Goal: Task Accomplishment & Management: Use online tool/utility

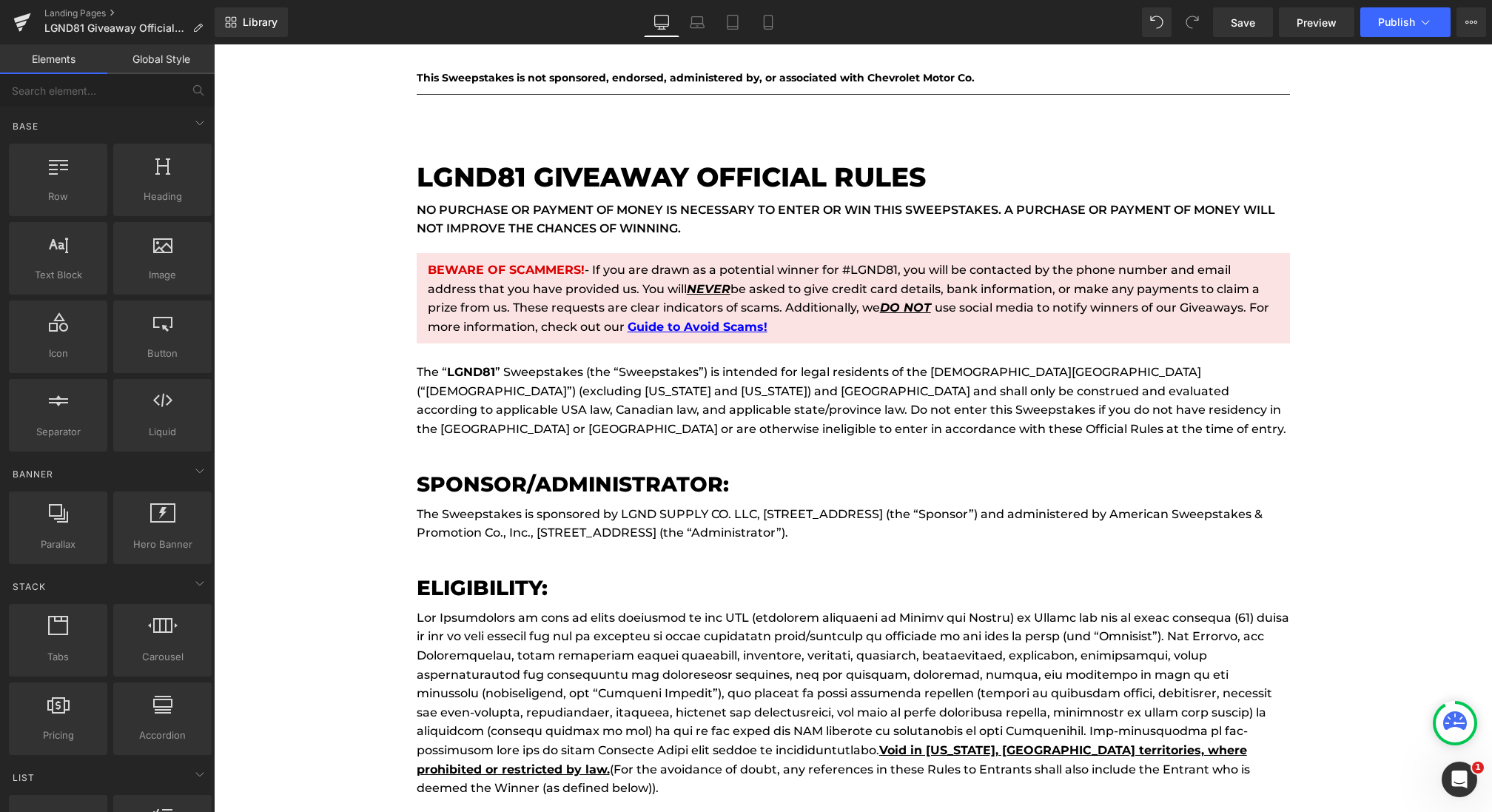
scroll to position [5941, 0]
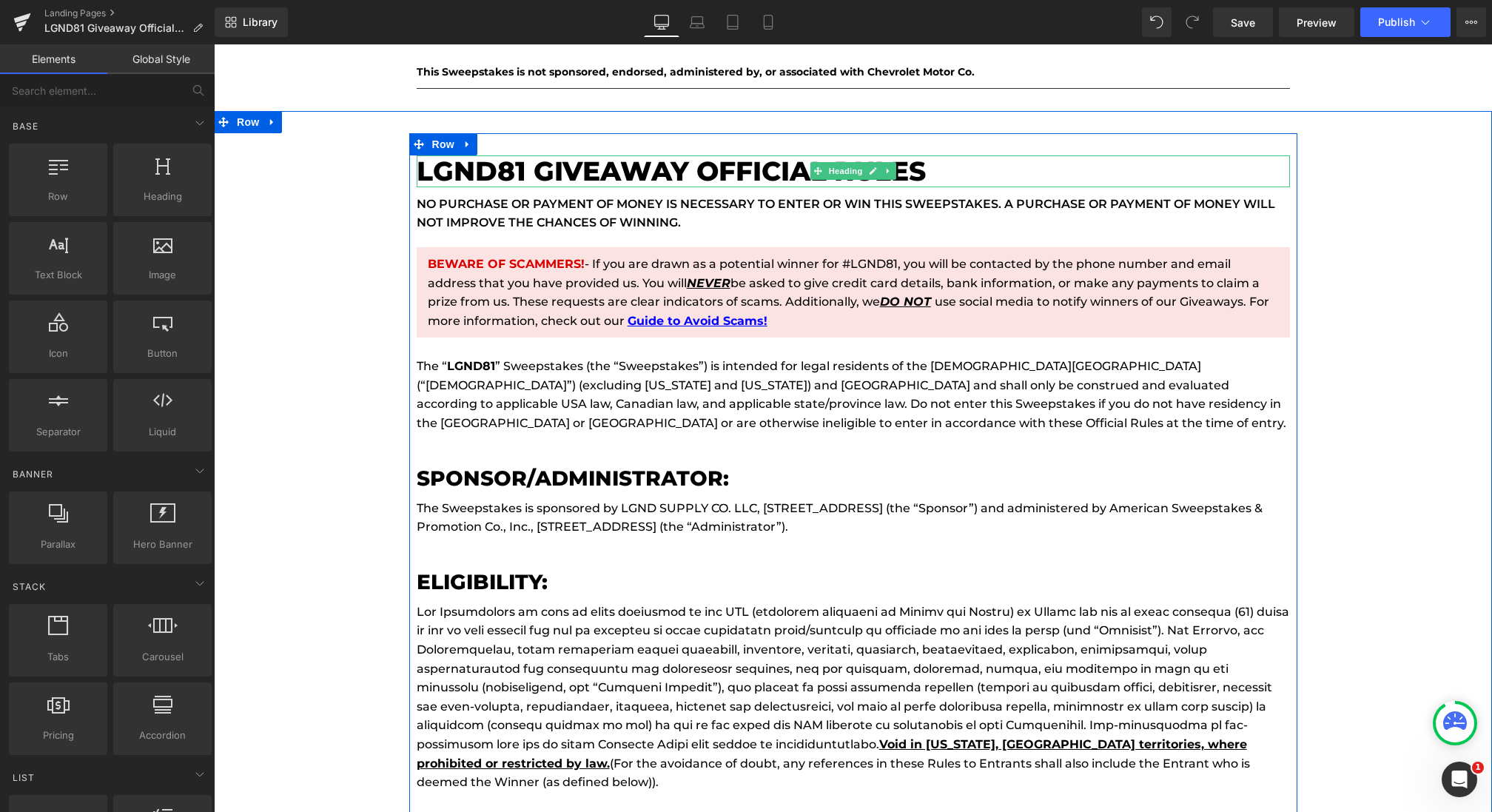
click at [515, 155] on h1 "LGND81 GIVEAWAY Official Rules" at bounding box center [853, 171] width 873 height 31
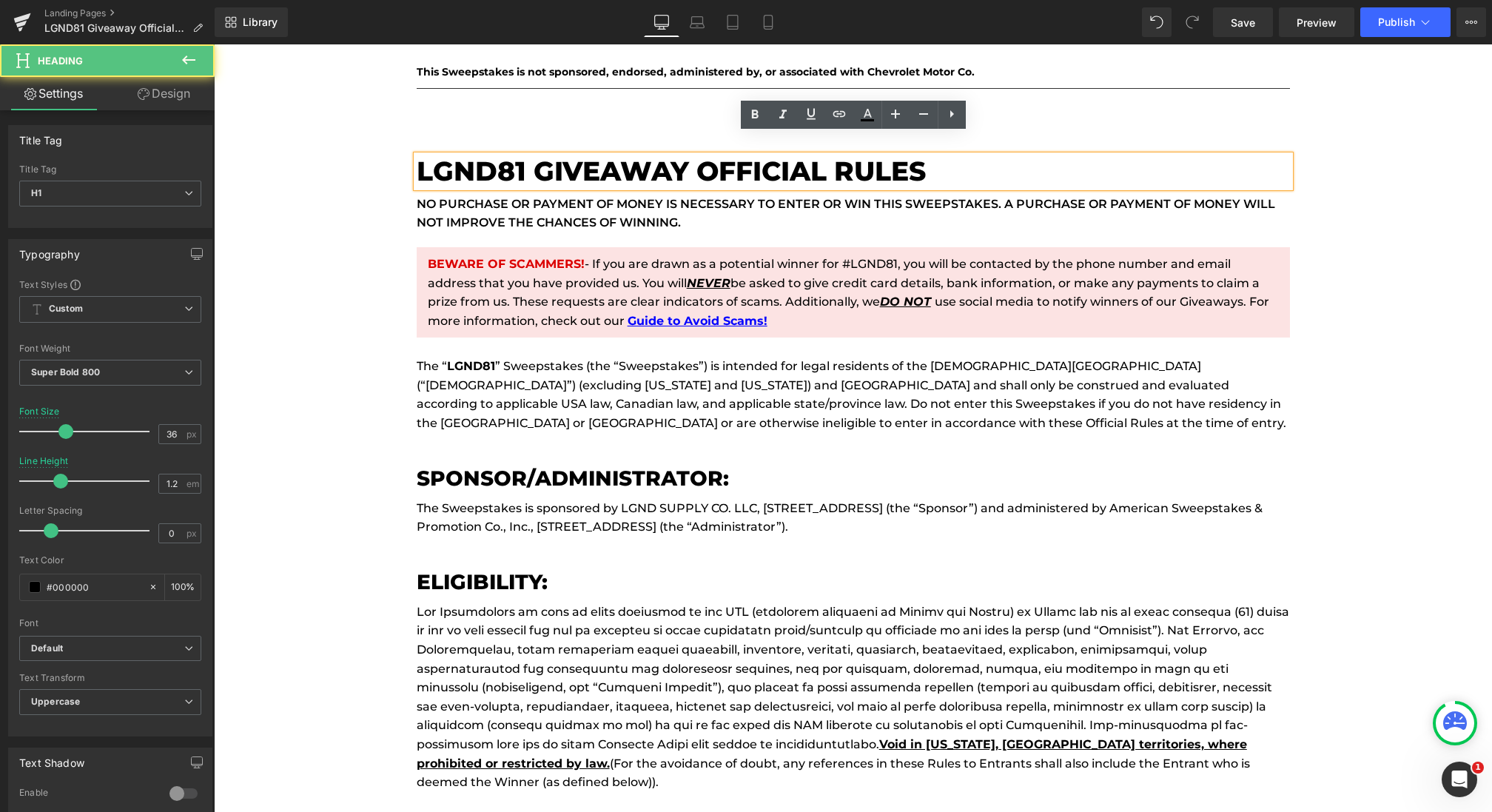
click at [525, 155] on h1 "LGND81 GIVEAWAY Official Rules" at bounding box center [853, 171] width 873 height 31
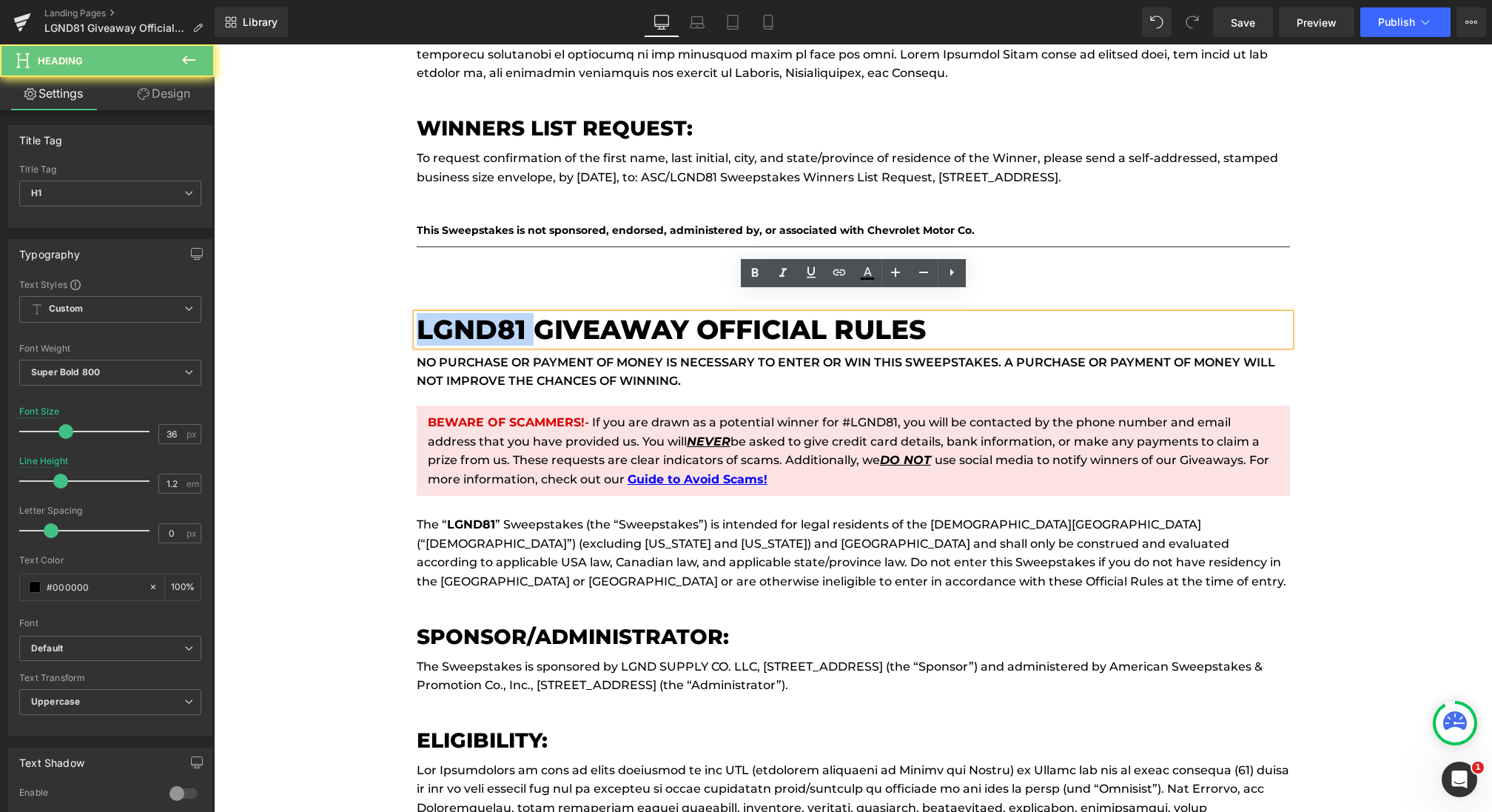
drag, startPoint x: 524, startPoint y: 149, endPoint x: 431, endPoint y: 152, distance: 93.0
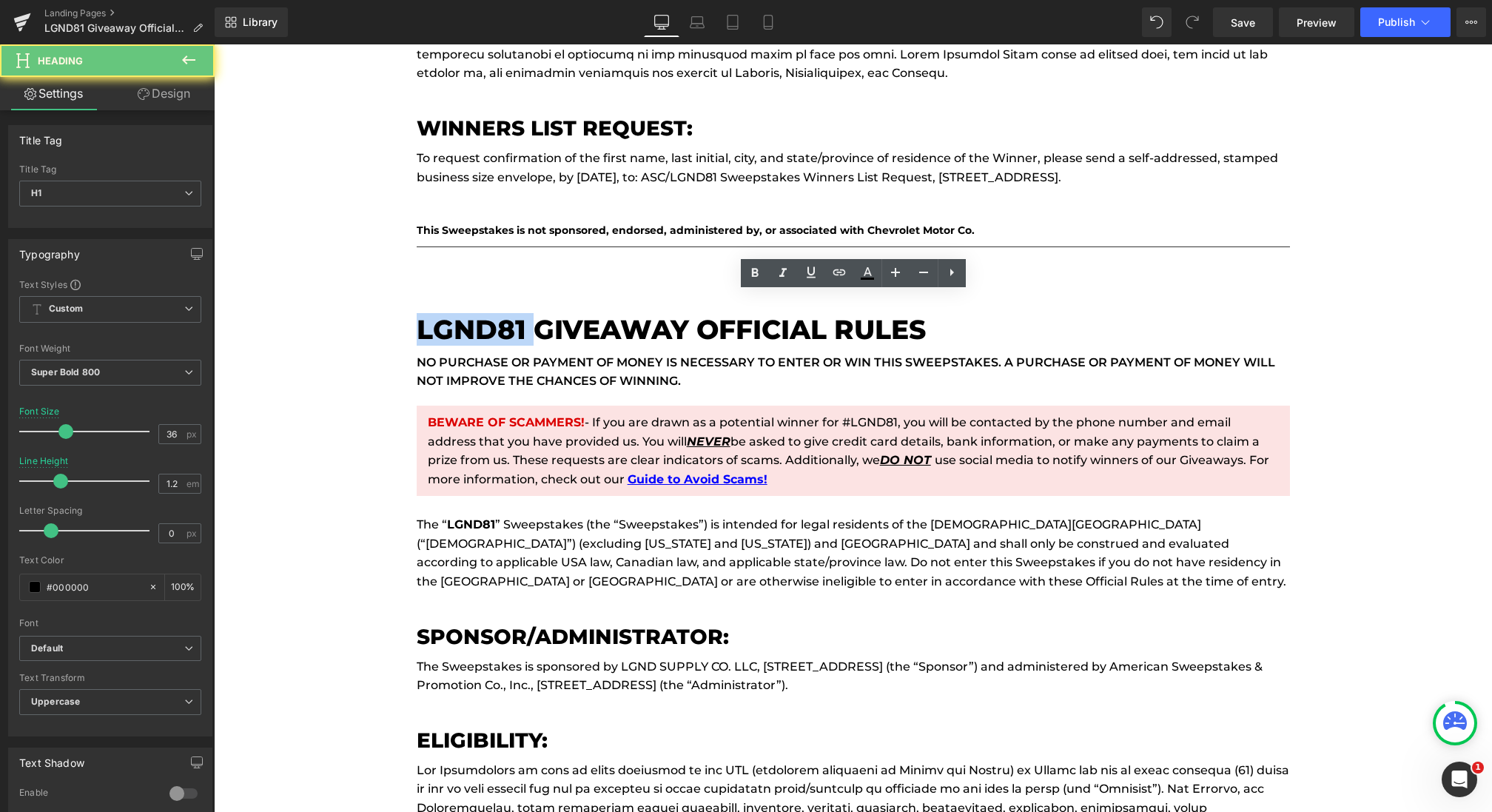
scroll to position [5776, 0]
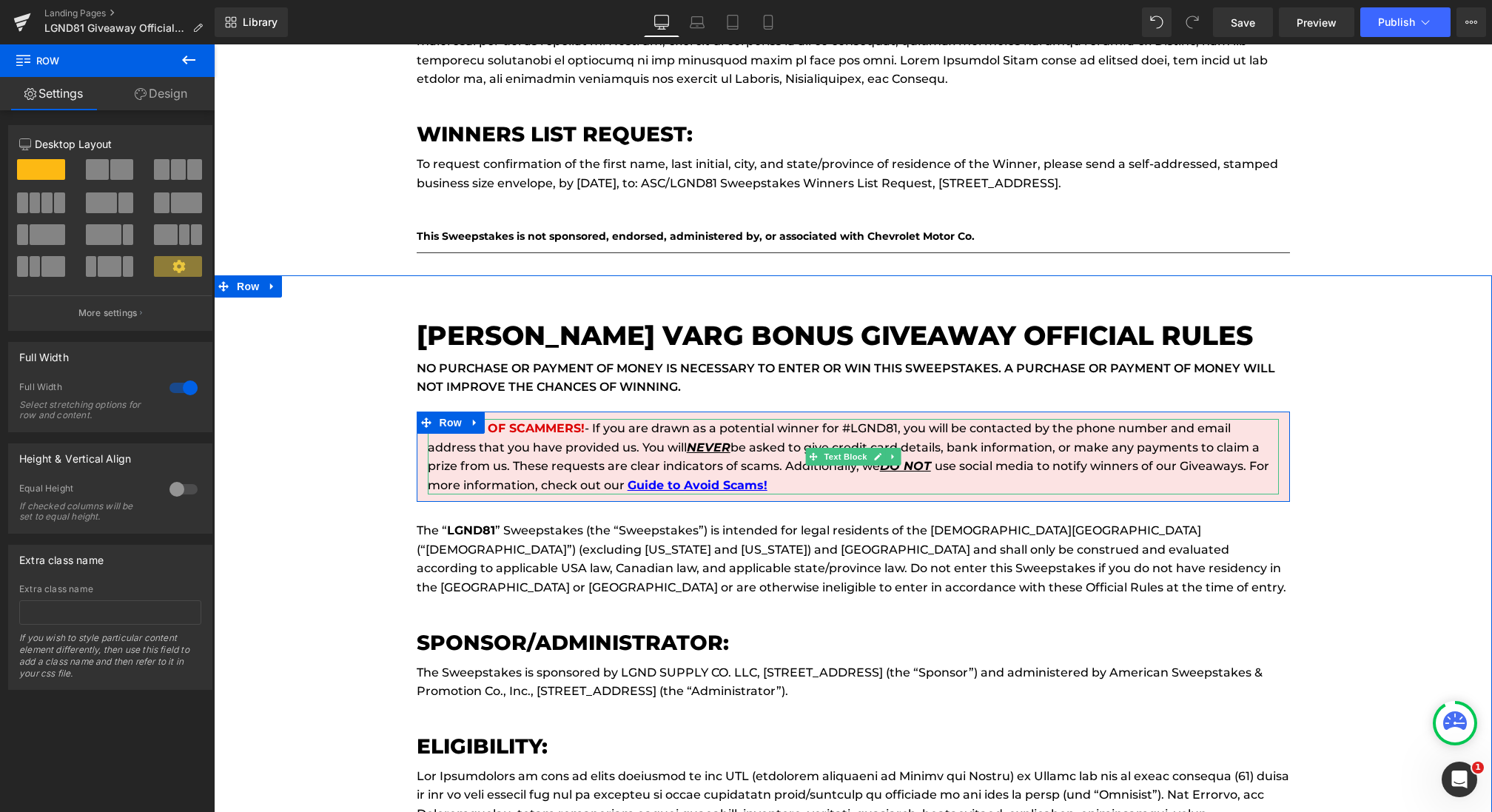
click at [864, 419] on p "BEWARE OF SCAMMERS! - If you are drawn as a potential winner for #LGND81, you w…" at bounding box center [852, 457] width 851 height 76
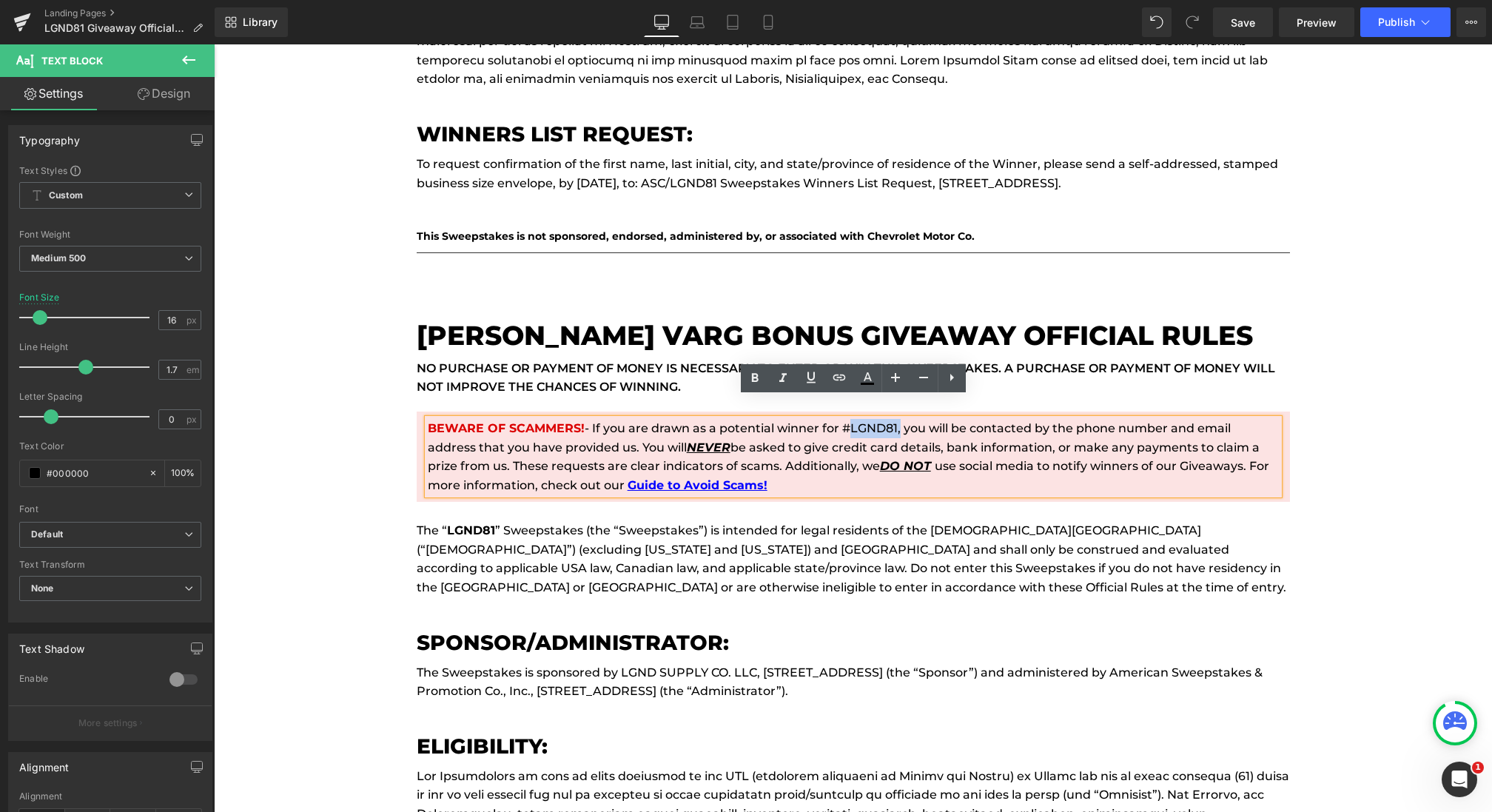
drag, startPoint x: 842, startPoint y: 406, endPoint x: 898, endPoint y: 406, distance: 56.0
click at [898, 419] on p "BEWARE OF SCAMMERS! - If you are drawn as a potential winner for #LGND81, you w…" at bounding box center [852, 457] width 851 height 76
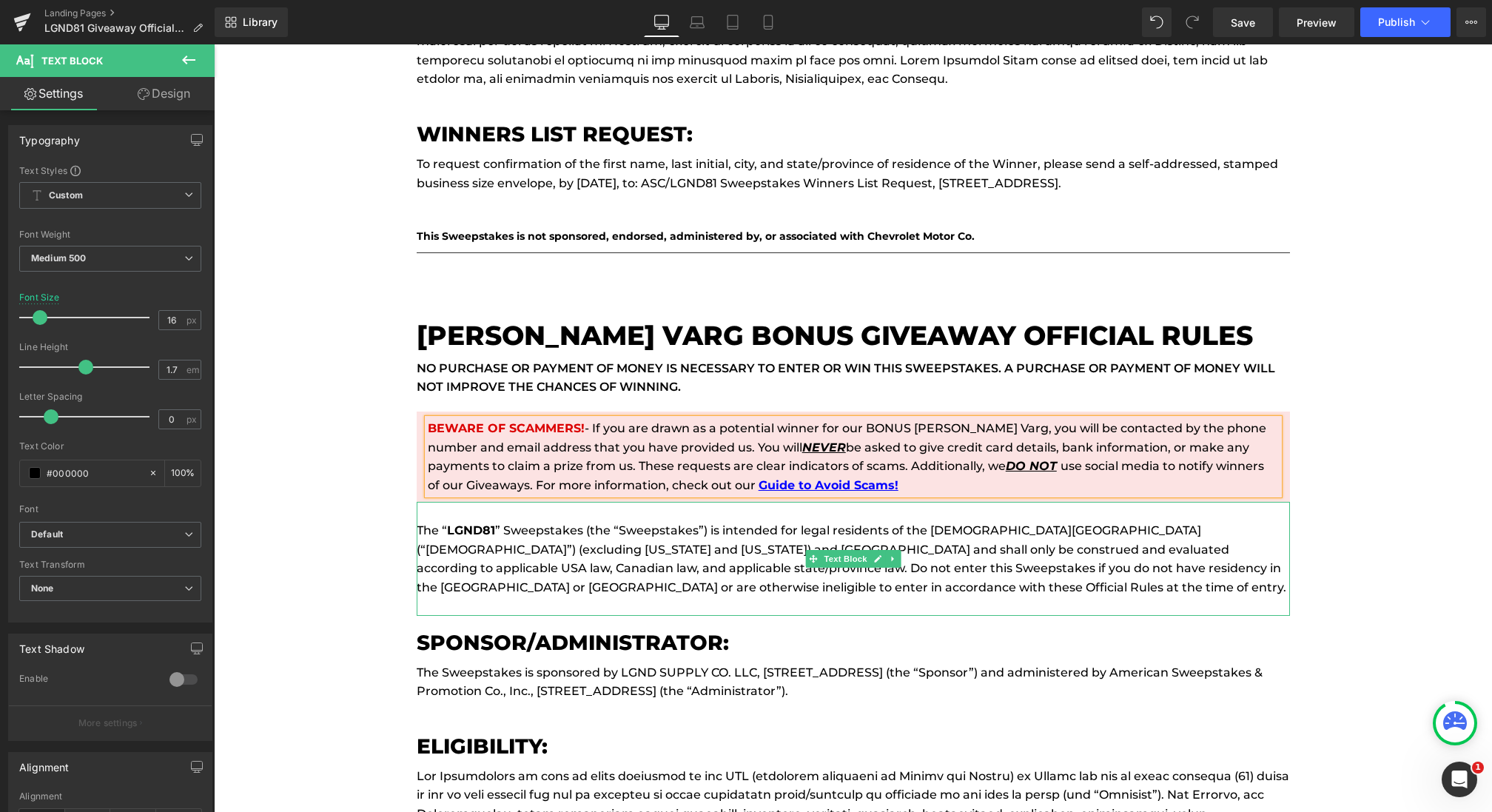
click at [490, 523] on strong "LGND81" at bounding box center [471, 530] width 48 height 14
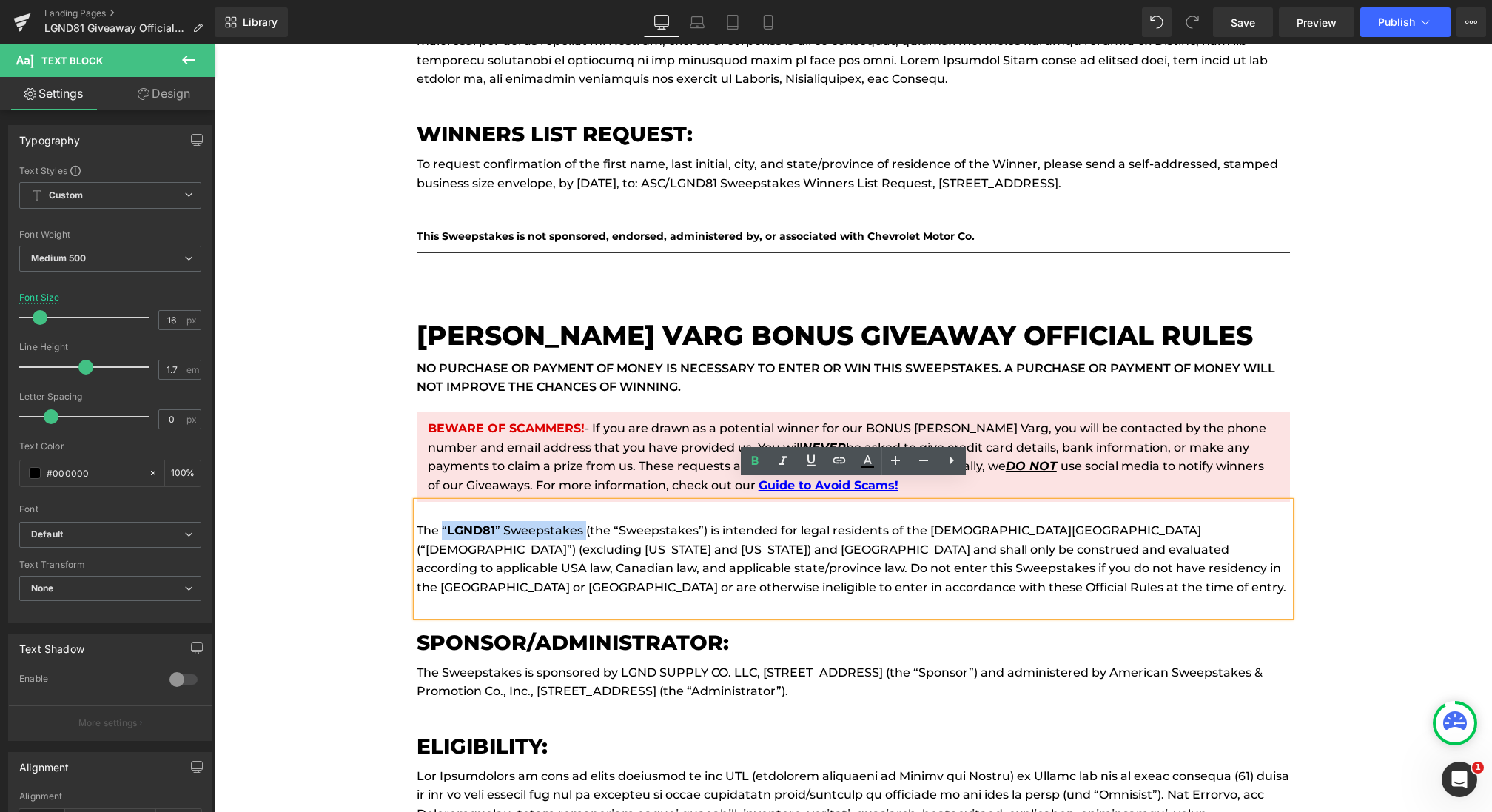
drag, startPoint x: 583, startPoint y: 511, endPoint x: 442, endPoint y: 512, distance: 141.0
click at [442, 521] on p "The “ LGND81 ” Sweepstakes (the “Sweepstakes”) is intended for legal residents …" at bounding box center [853, 559] width 873 height 76
paste div
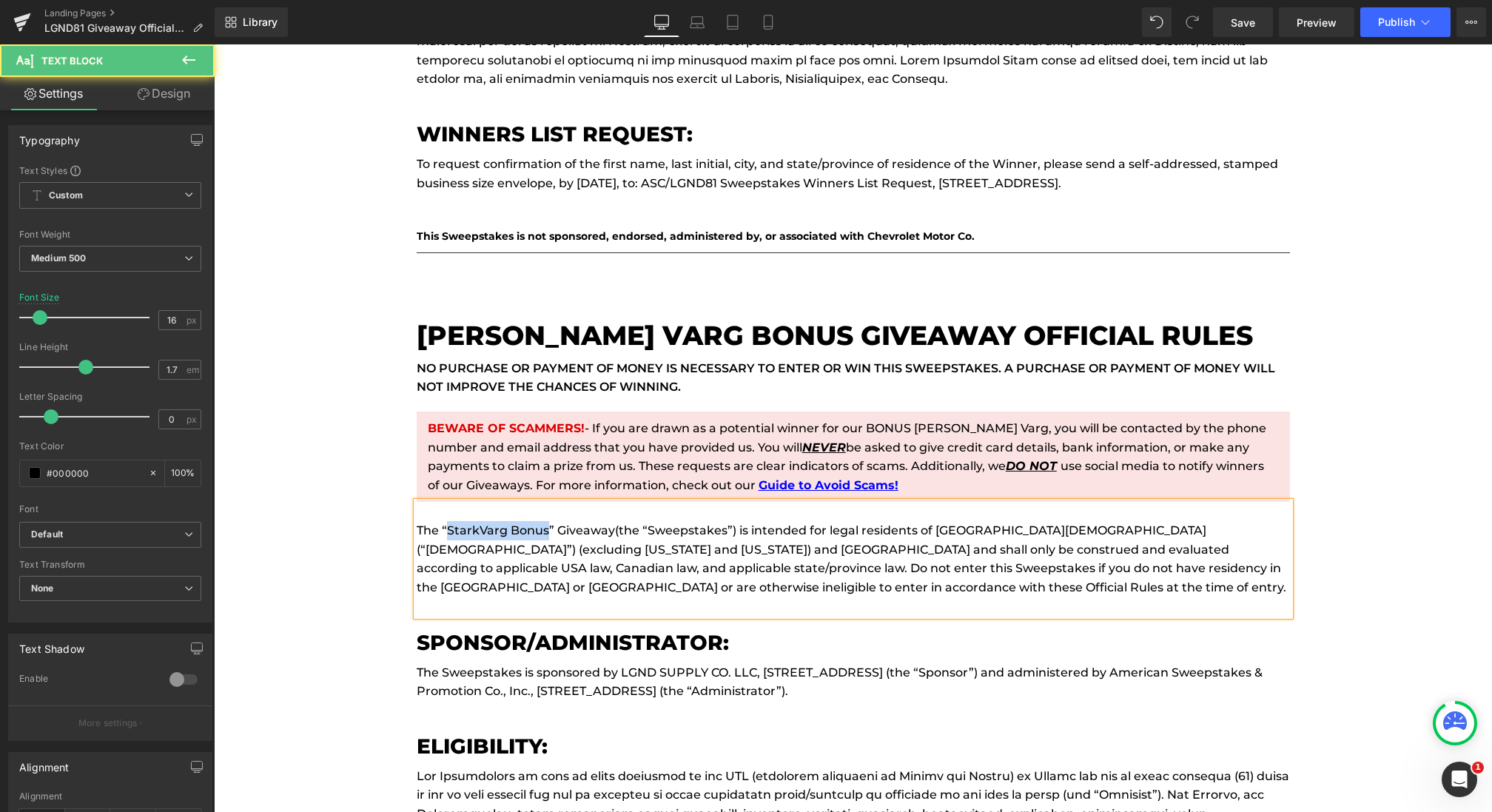
drag, startPoint x: 547, startPoint y: 511, endPoint x: 448, endPoint y: 515, distance: 99.1
click at [448, 521] on p "The “StarkVarg Bonus” Giveaway (the “Sweepstakes”) is intended for legal reside…" at bounding box center [853, 559] width 873 height 76
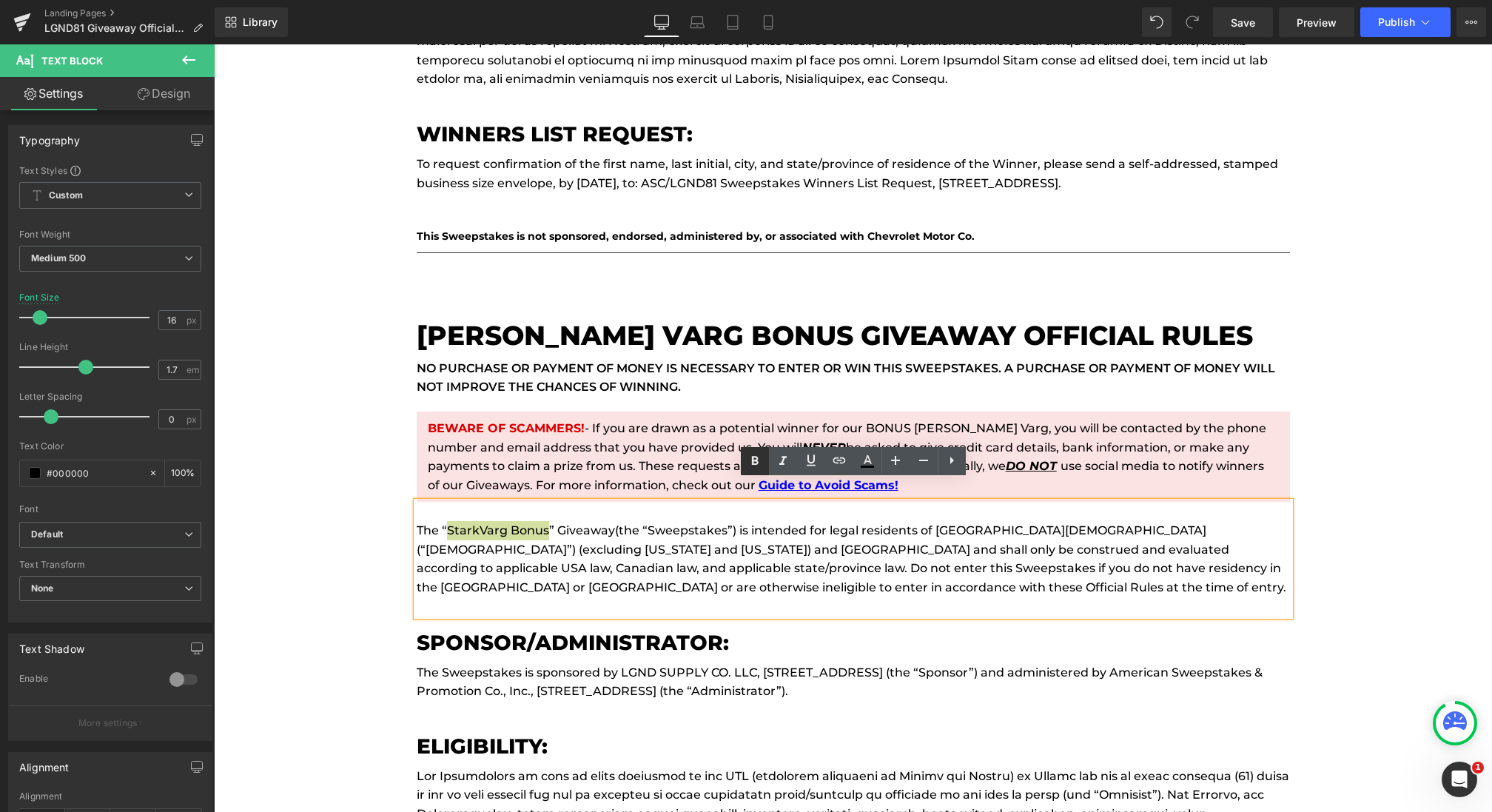
click at [753, 464] on icon at bounding box center [754, 460] width 7 height 9
click at [737, 534] on p "The “ StarkVarg Bonus ” Giveaway (the “Sweepstakes”) is intended for legal resi…" at bounding box center [853, 559] width 873 height 76
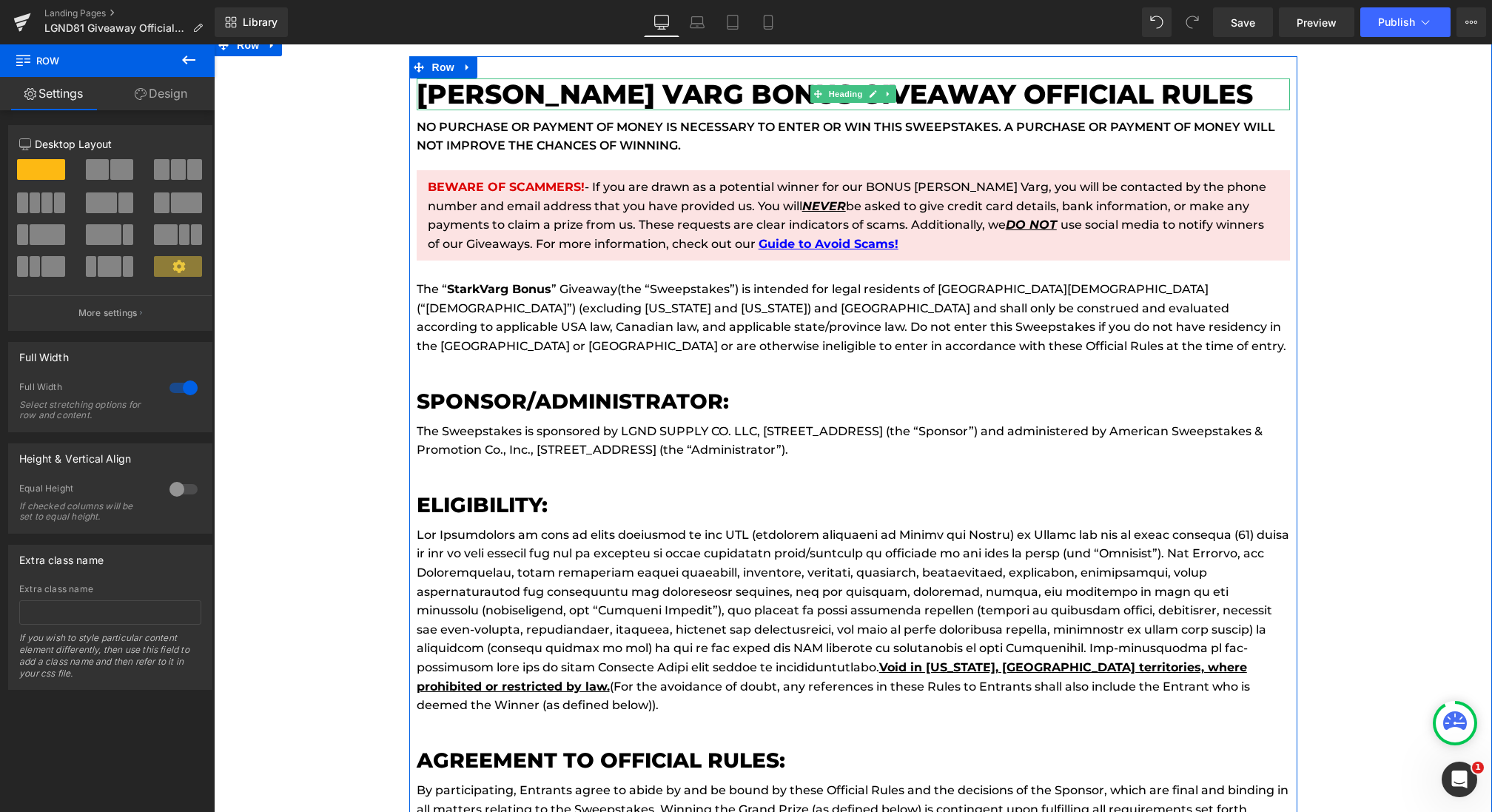
scroll to position [6018, 0]
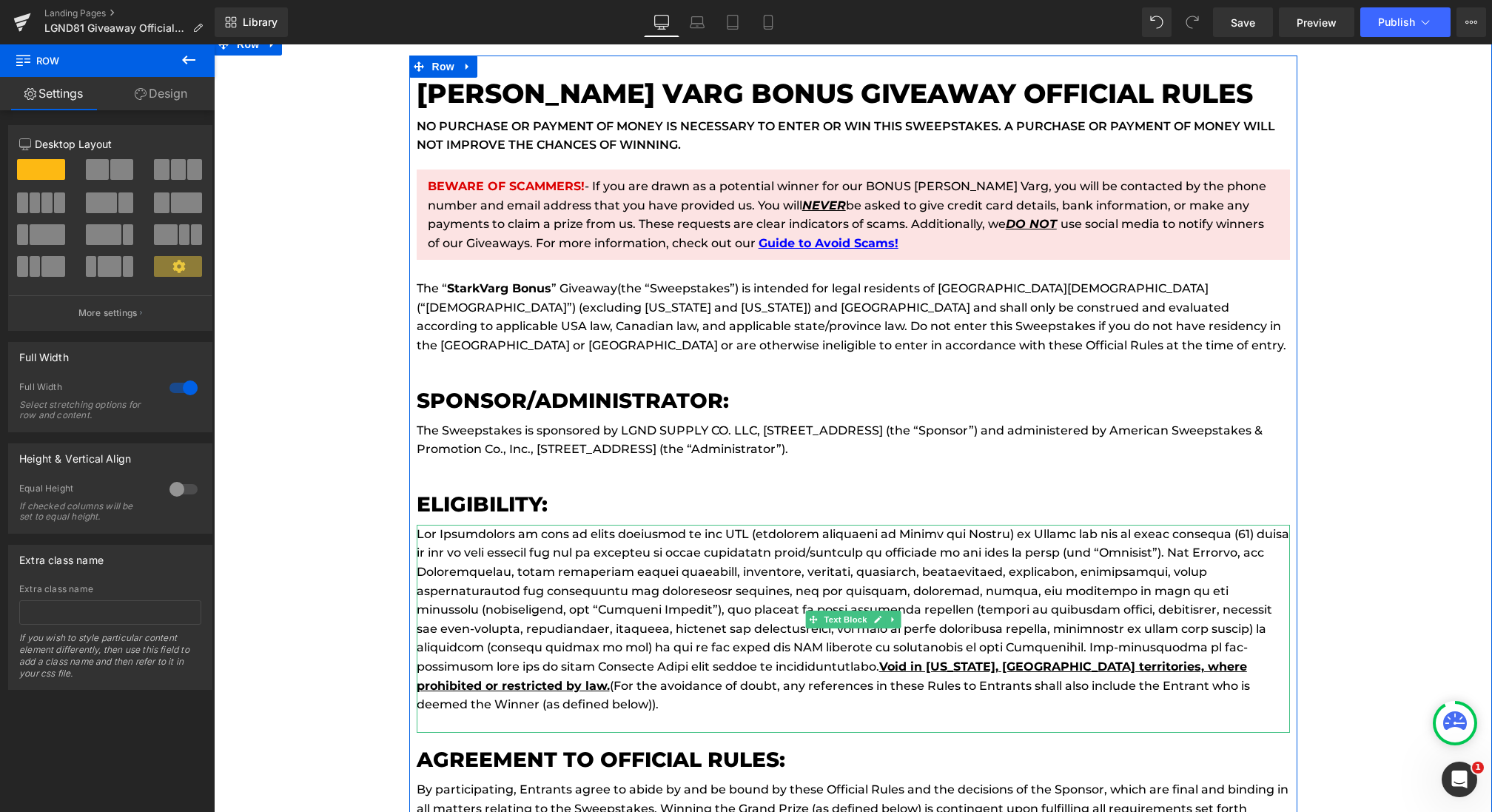
click at [515, 659] on u "Void in [US_STATE], [GEOGRAPHIC_DATA] territories, where prohibited or restrict…" at bounding box center [831, 676] width 830 height 33
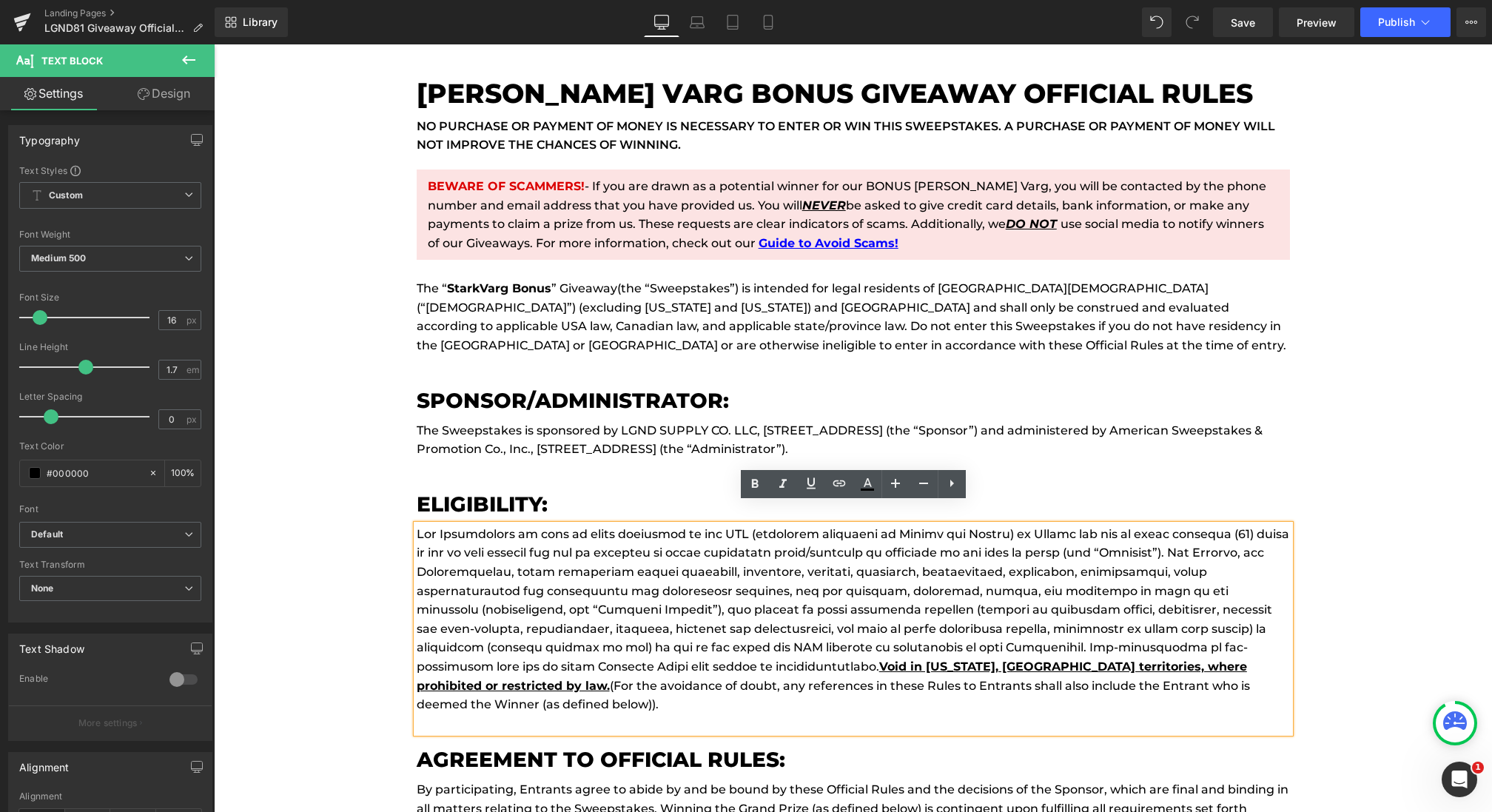
click at [510, 646] on p "Void in [US_STATE], [GEOGRAPHIC_DATA] territories, where prohibited or restrict…" at bounding box center [853, 619] width 873 height 190
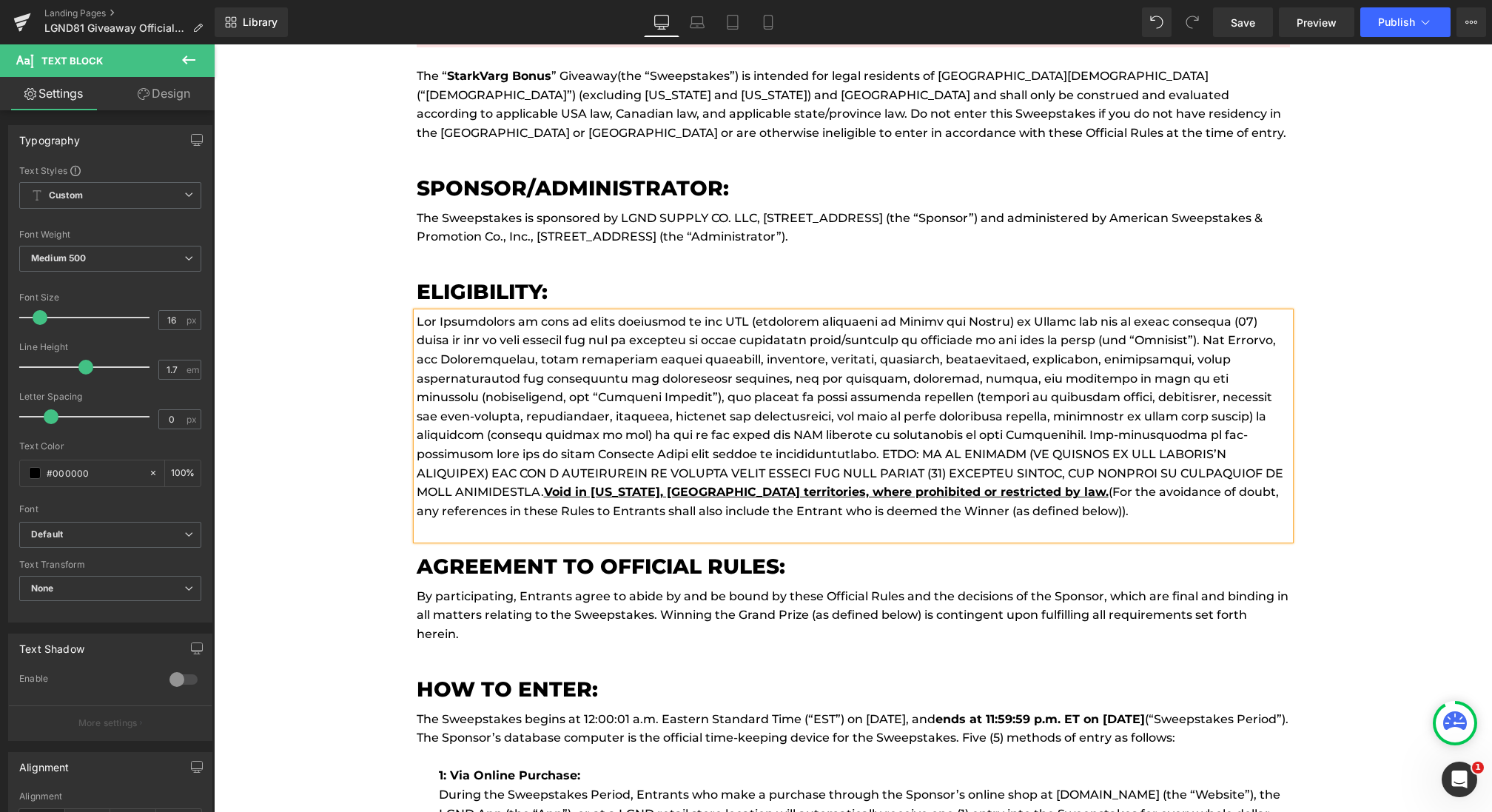
scroll to position [6363, 0]
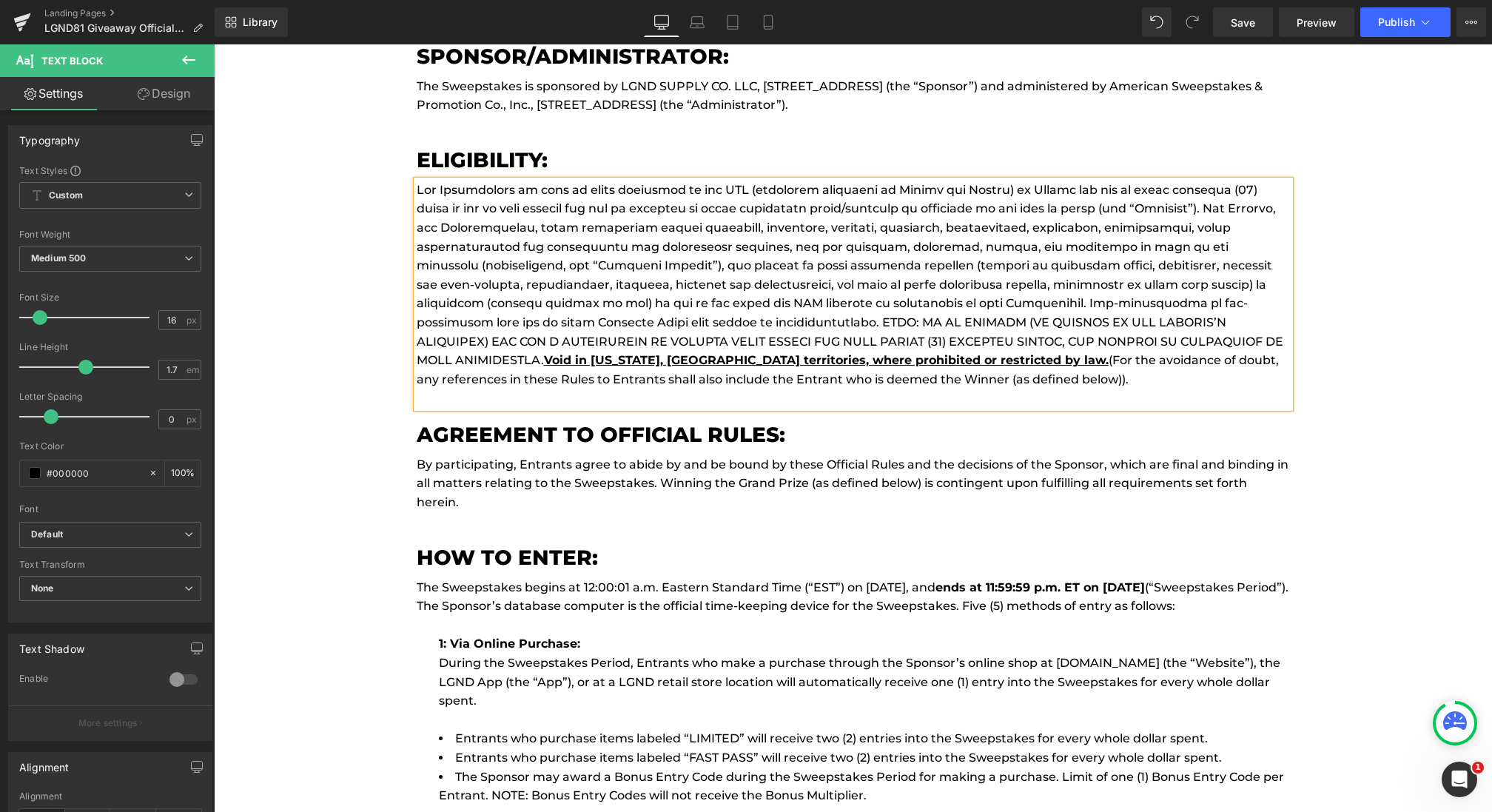
click at [1101, 585] on p "The Sweepstakes begins at 12:00:01 a.m. Eastern Standard Time (“EST”) on [DATE]…" at bounding box center [853, 597] width 873 height 37
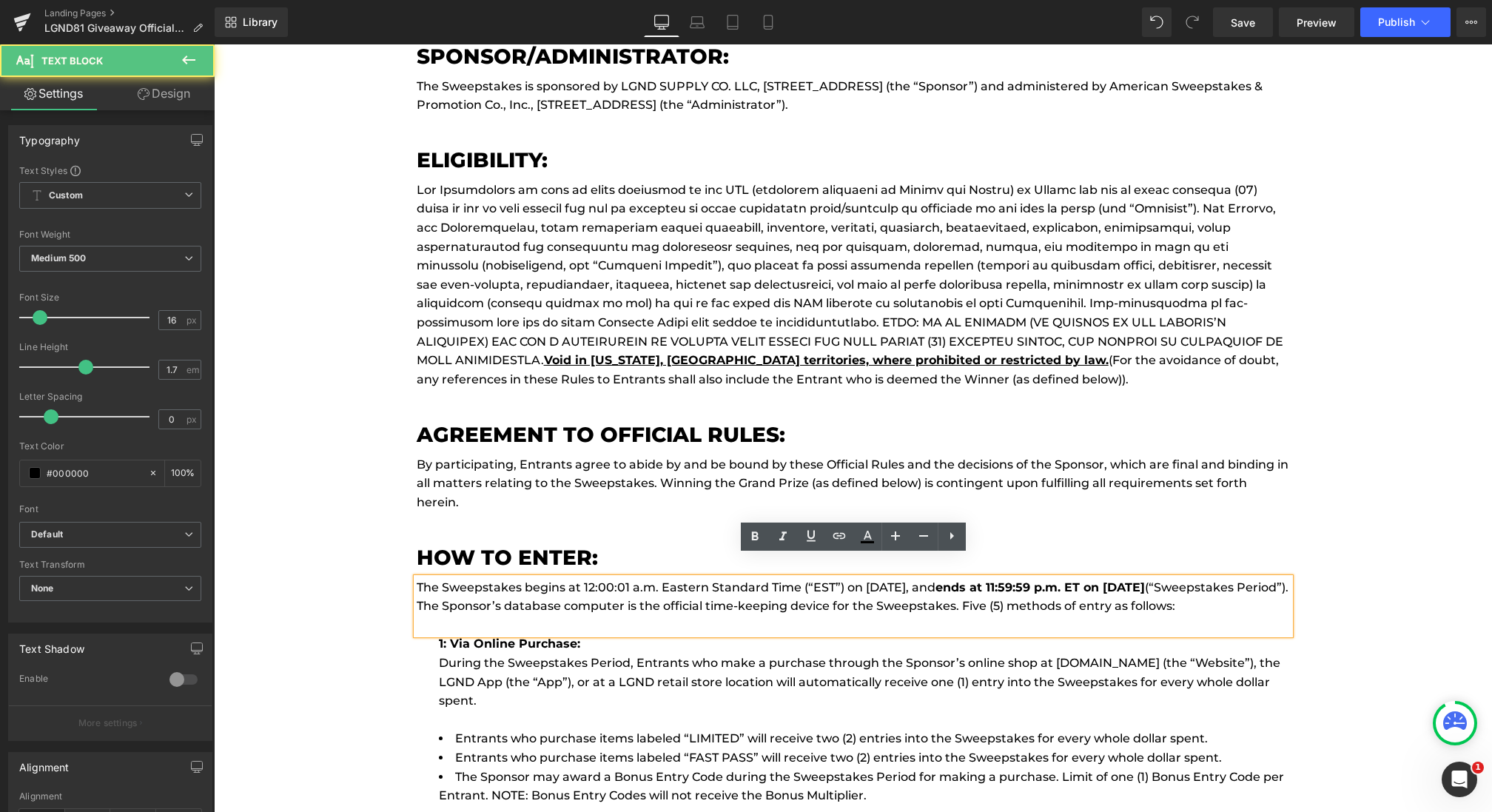
click at [1145, 580] on strong "ends at 11:59:59 p.m. ET on [DATE]" at bounding box center [1040, 587] width 209 height 14
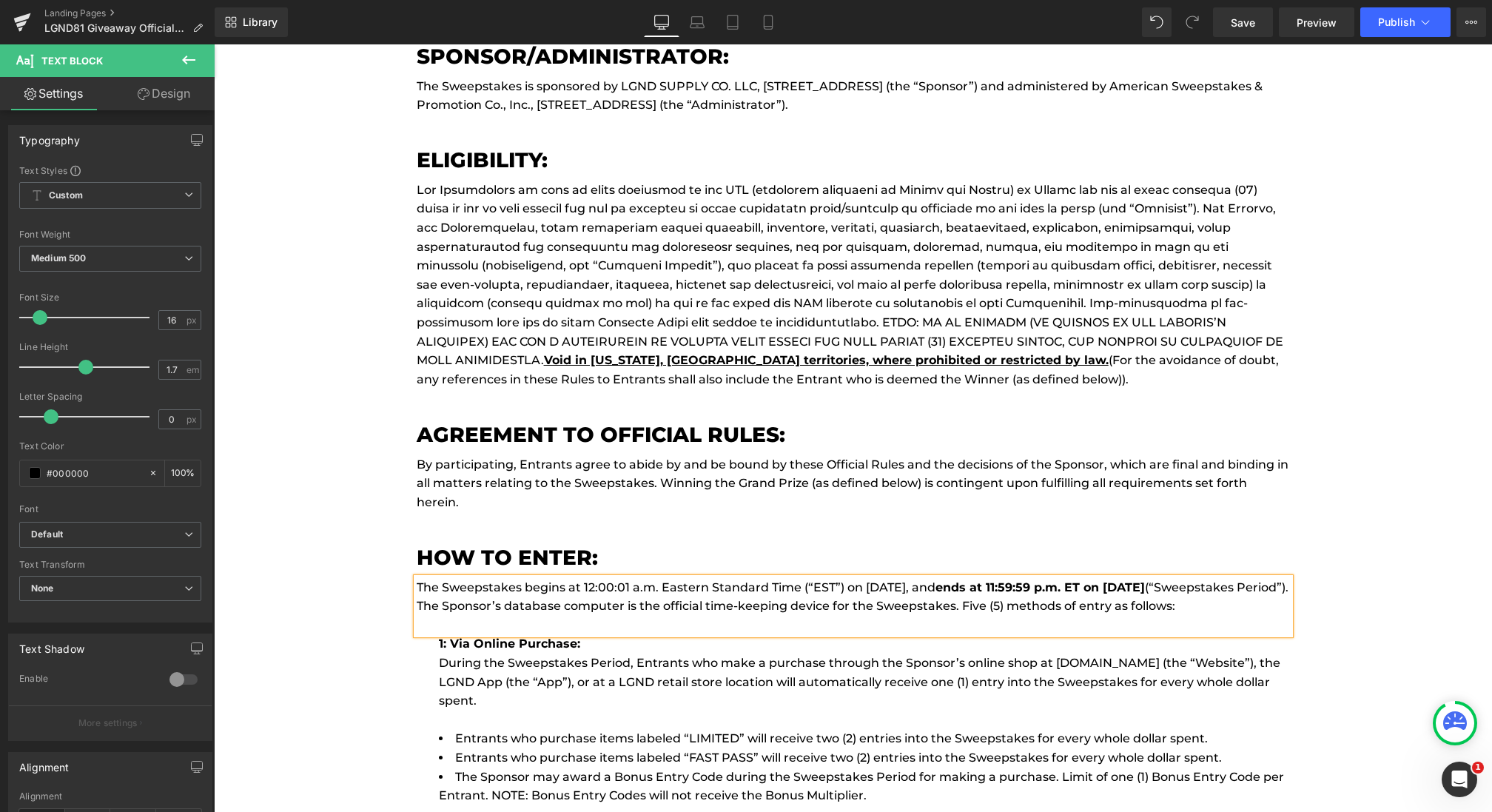
click at [936, 578] on p "The Sweepstakes begins at 12:00:01 a.m. Eastern Standard Time (“EST”) on [DATE]…" at bounding box center [853, 597] width 873 height 37
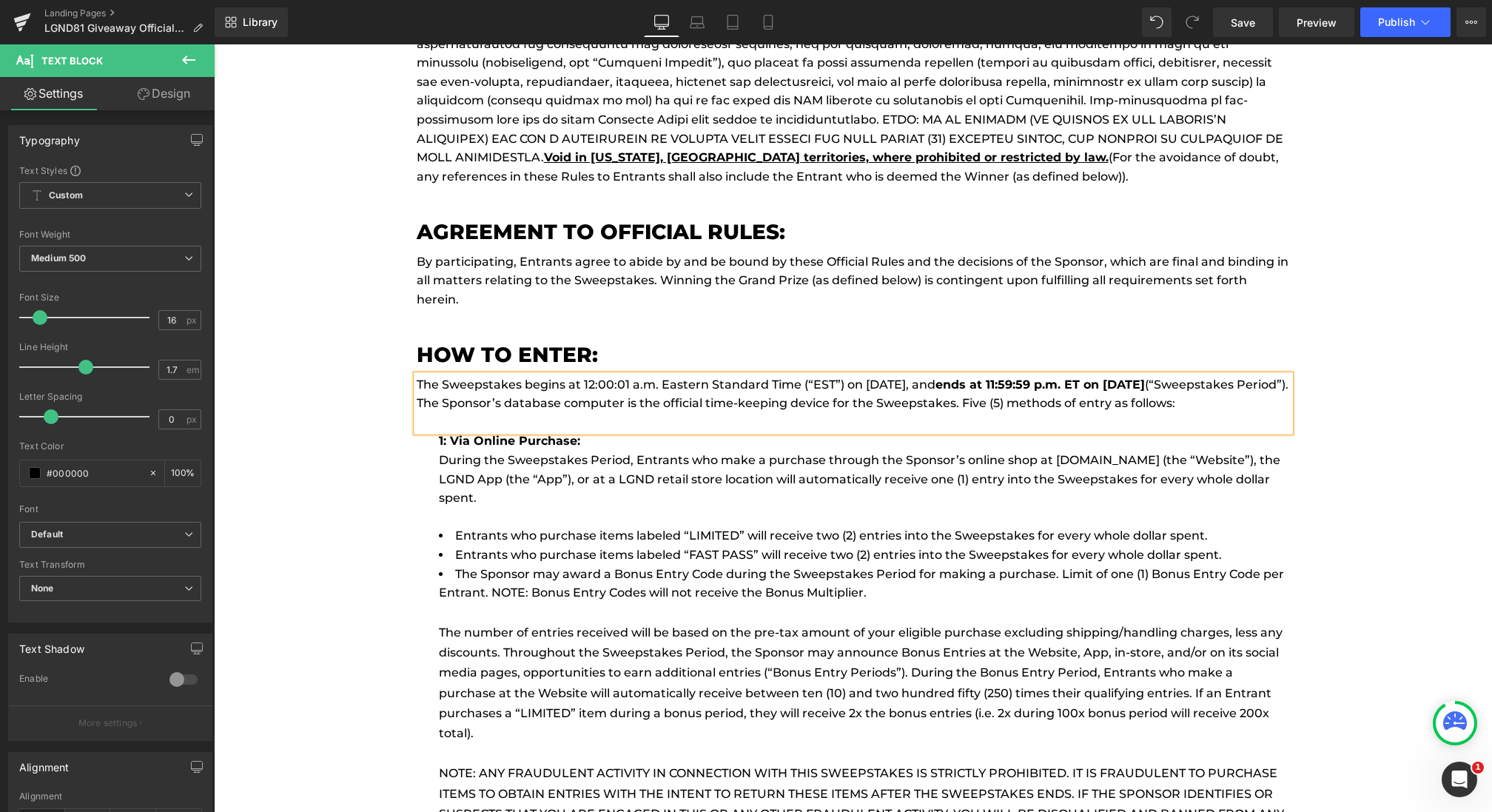
scroll to position [6566, 0]
click at [1175, 382] on p "The Sweepstakes begins at 12:00:01 a.m. Eastern Standard Time (“EST”) on [DATE]…" at bounding box center [853, 393] width 873 height 37
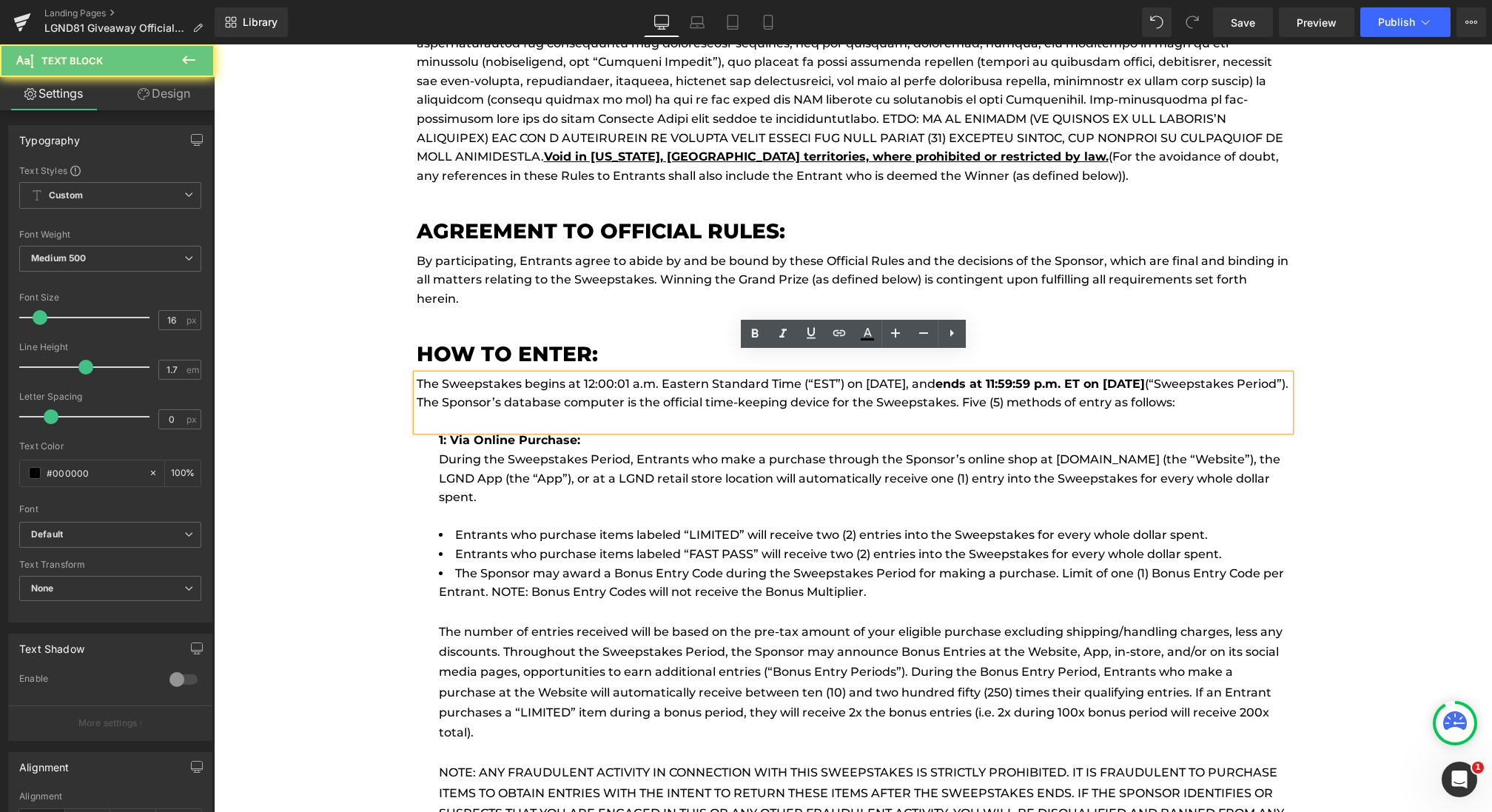
click at [1173, 380] on p "The Sweepstakes begins at 12:00:01 a.m. Eastern Standard Time (“EST”) on [DATE]…" at bounding box center [853, 393] width 873 height 37
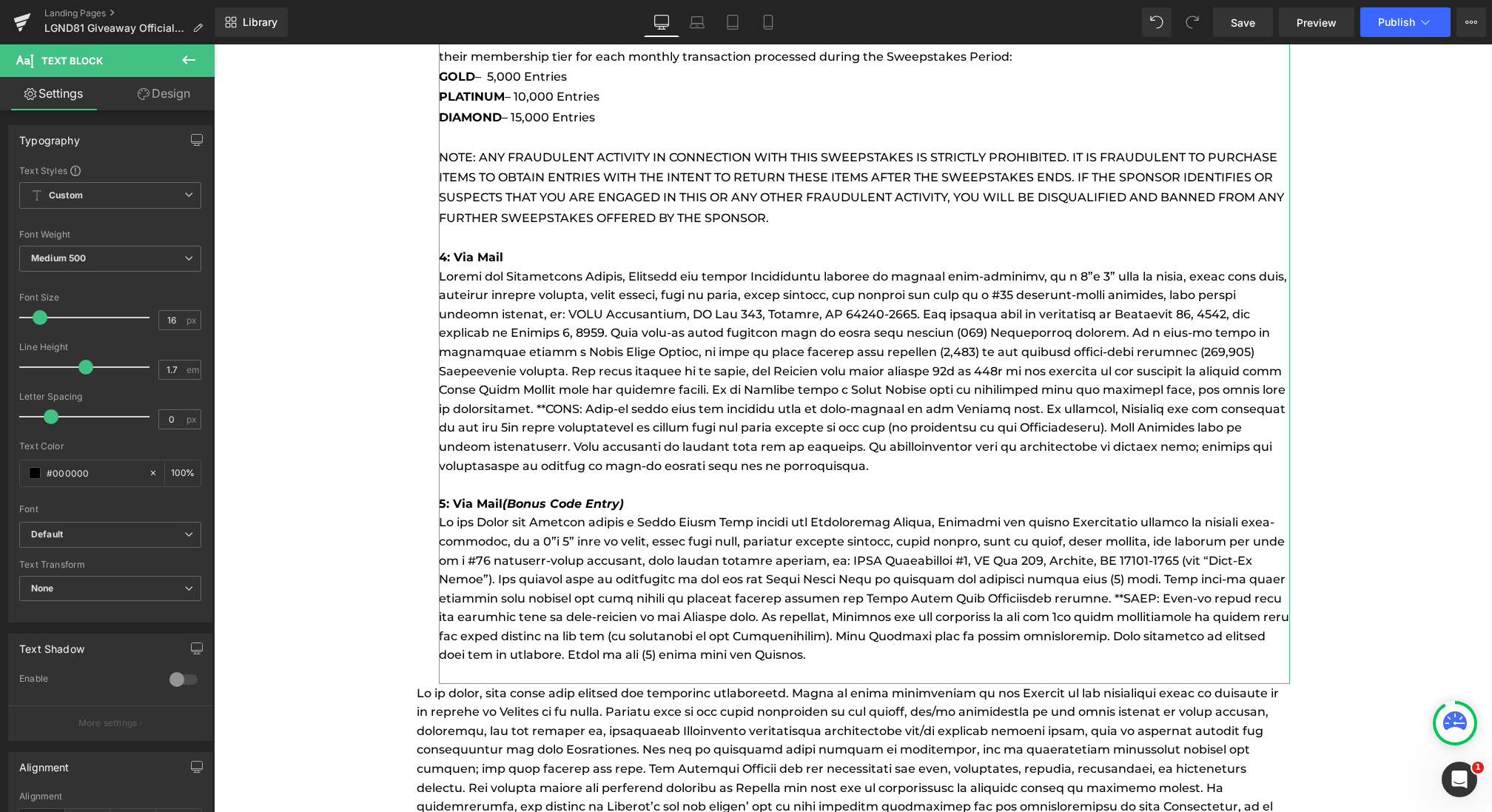
scroll to position [7759, 0]
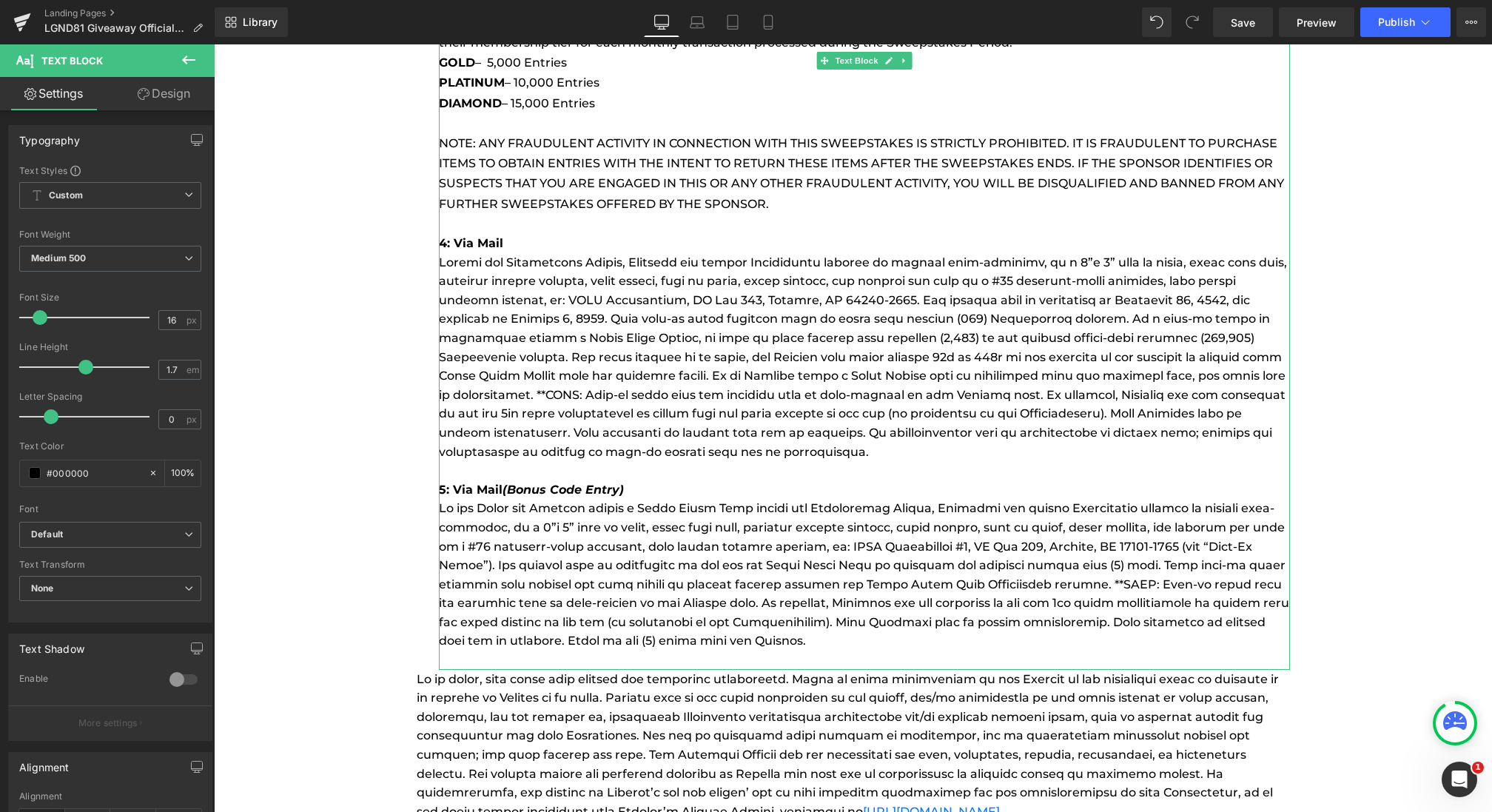
click at [765, 538] on p at bounding box center [864, 574] width 851 height 151
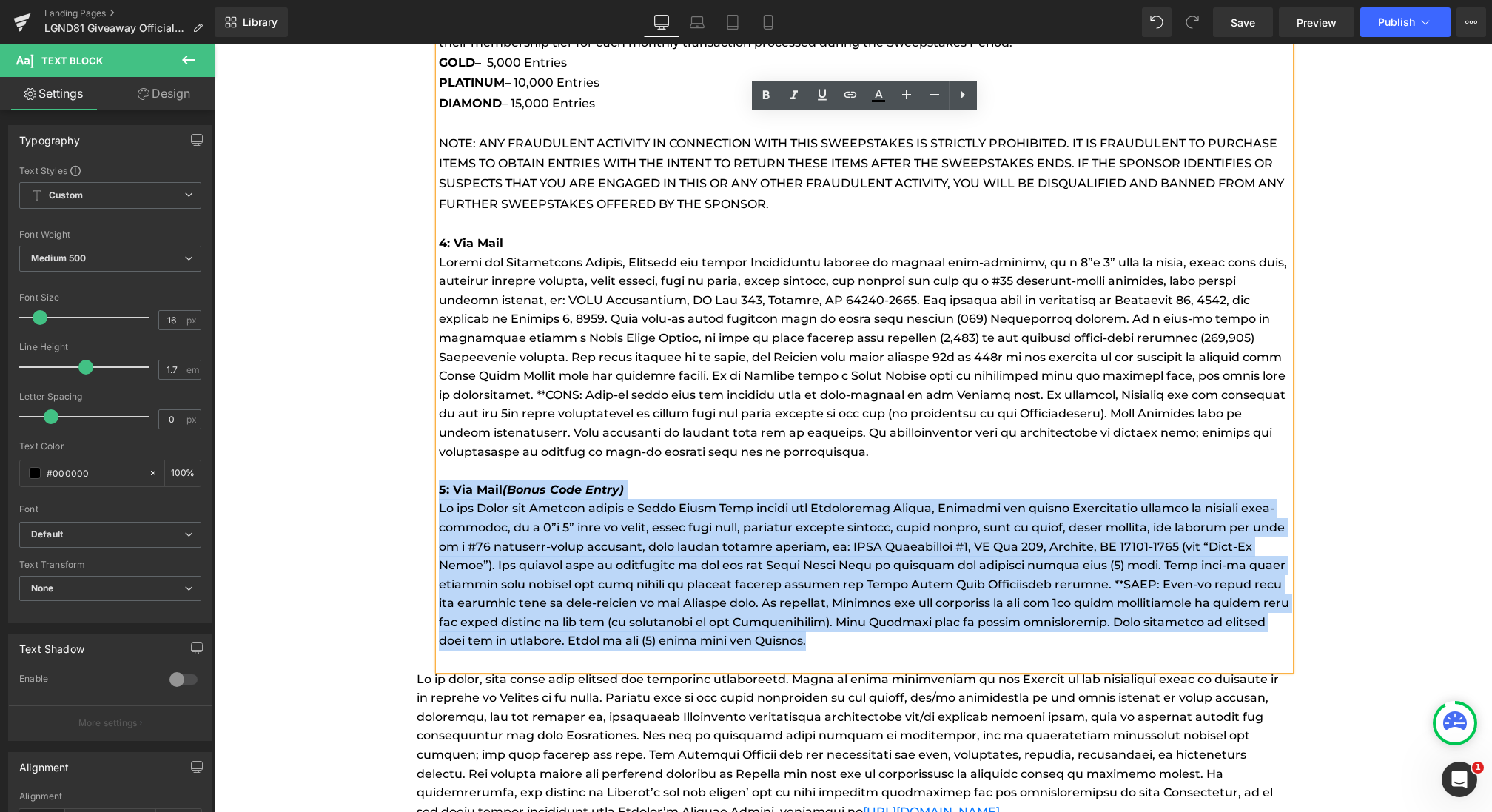
drag, startPoint x: 880, startPoint y: 619, endPoint x: 427, endPoint y: 471, distance: 476.6
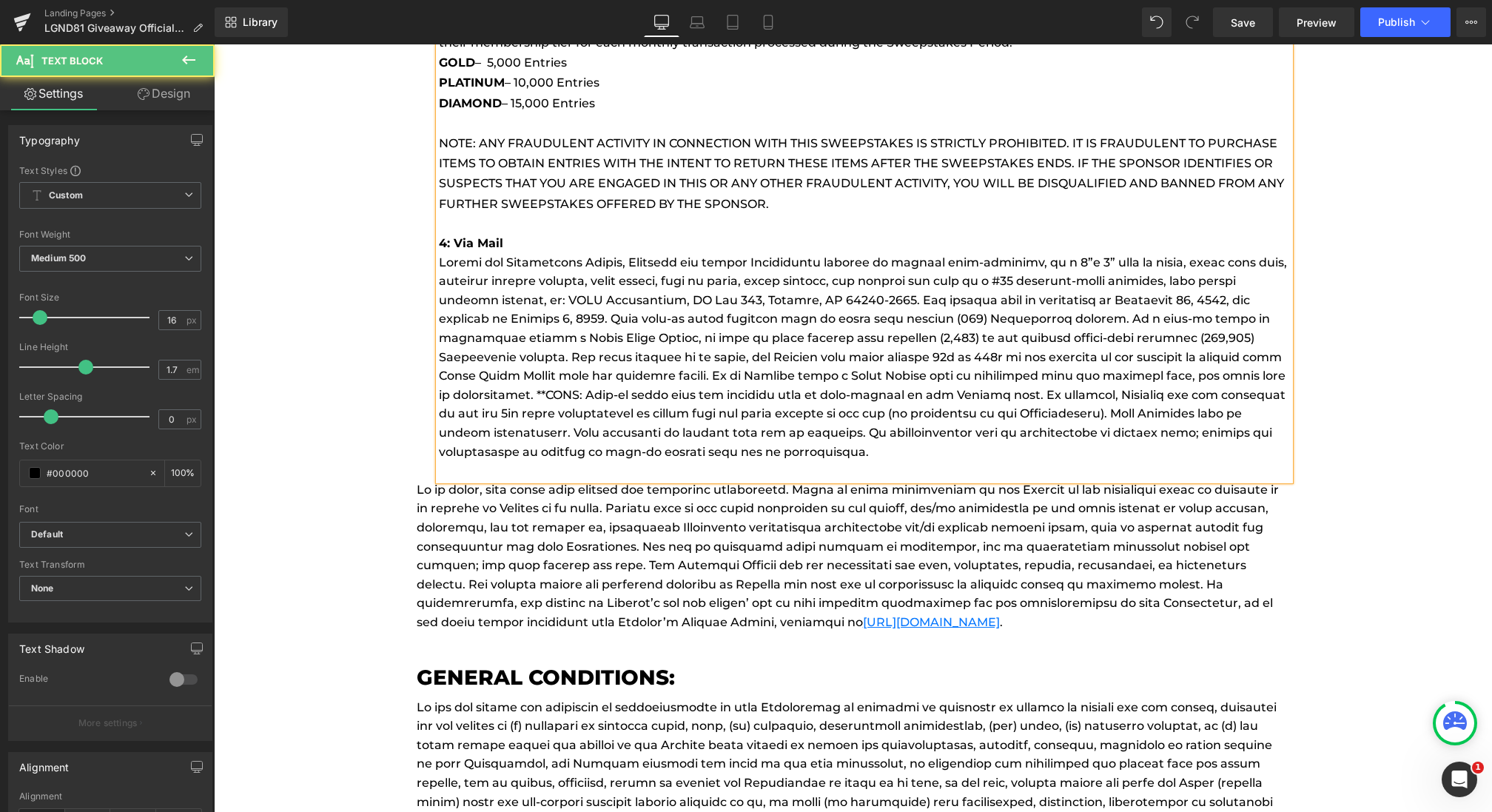
click at [627, 387] on p at bounding box center [864, 358] width 851 height 208
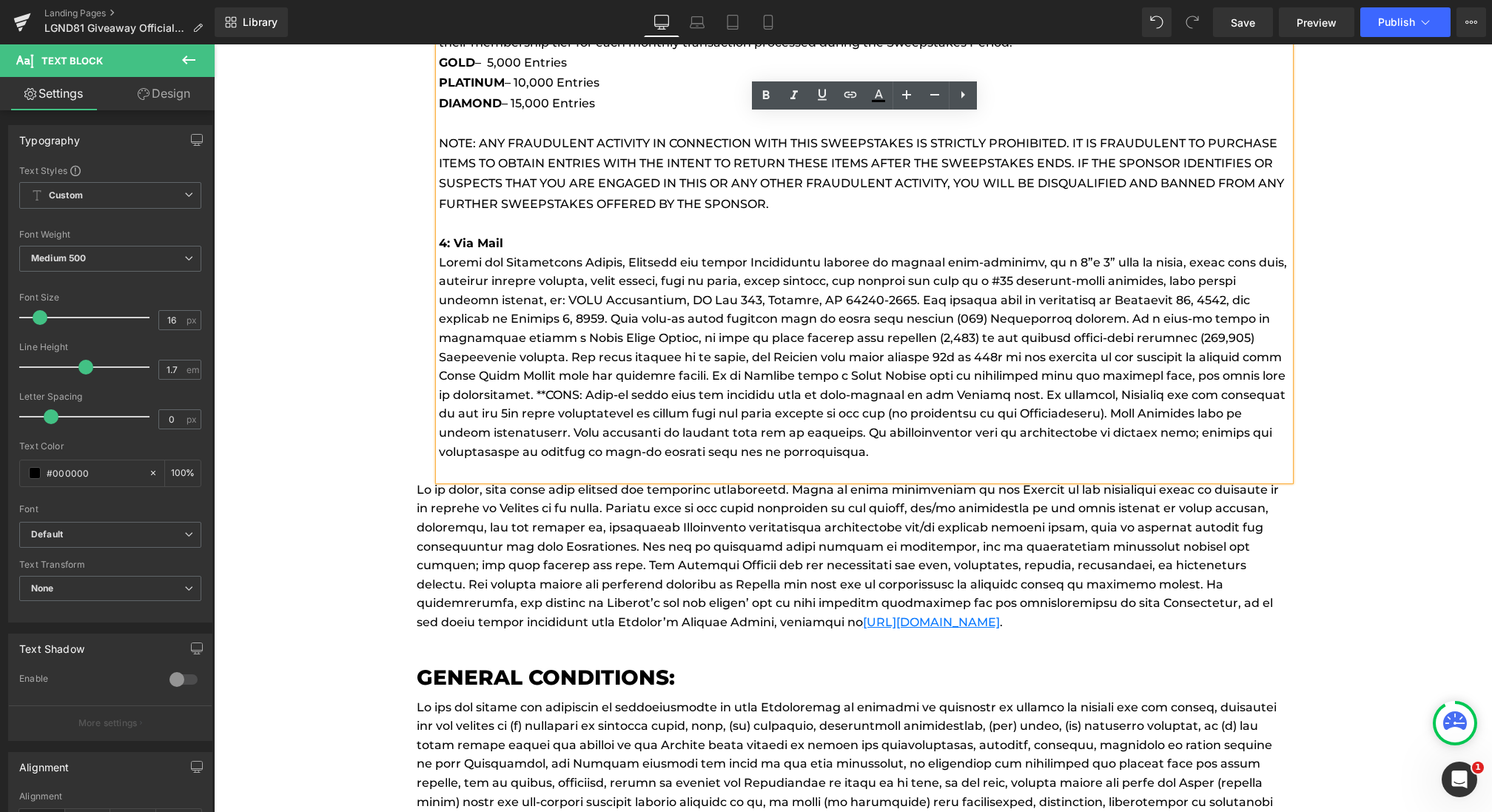
drag, startPoint x: 900, startPoint y: 430, endPoint x: 373, endPoint y: 245, distance: 558.5
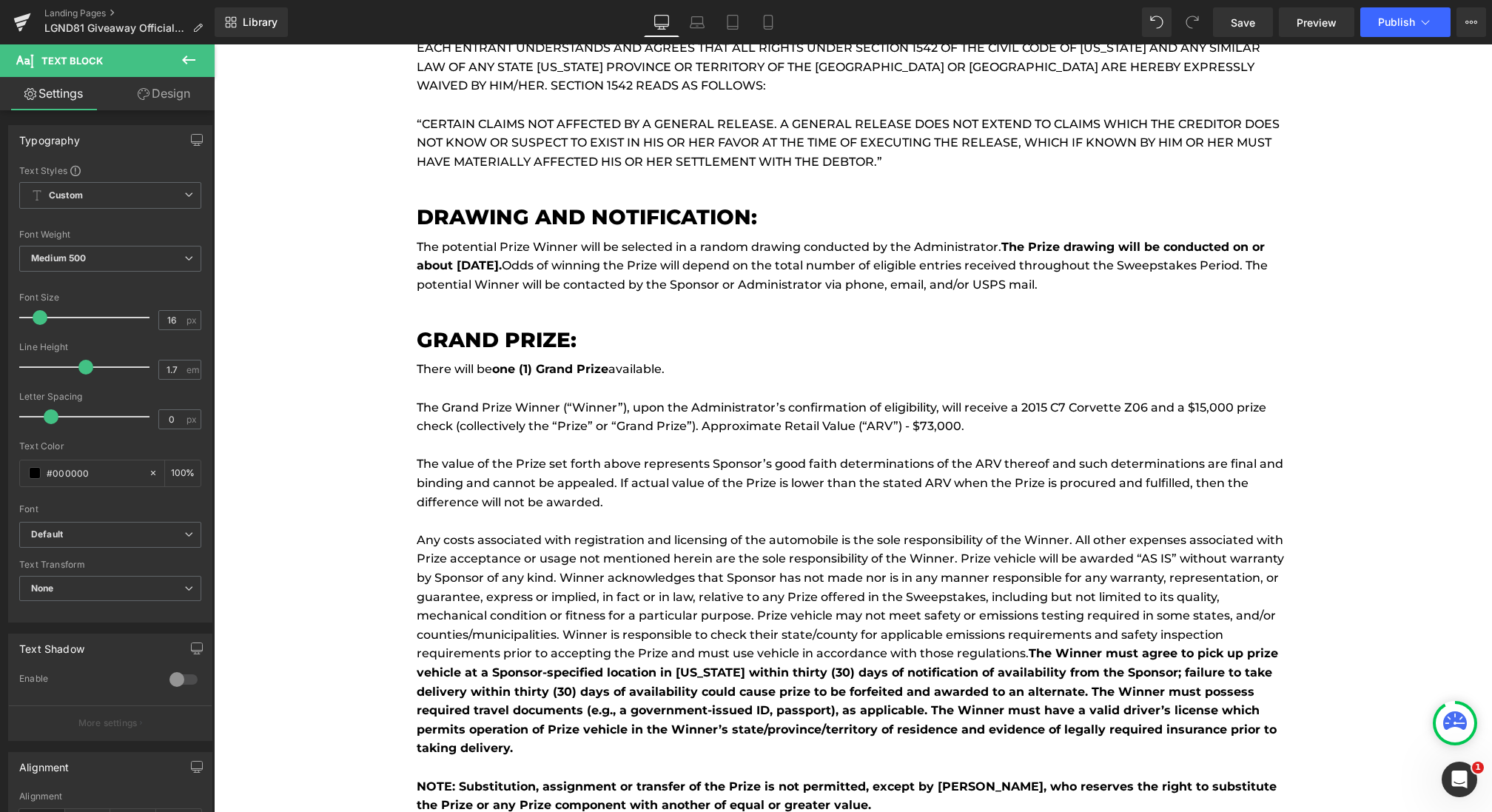
scroll to position [9382, 0]
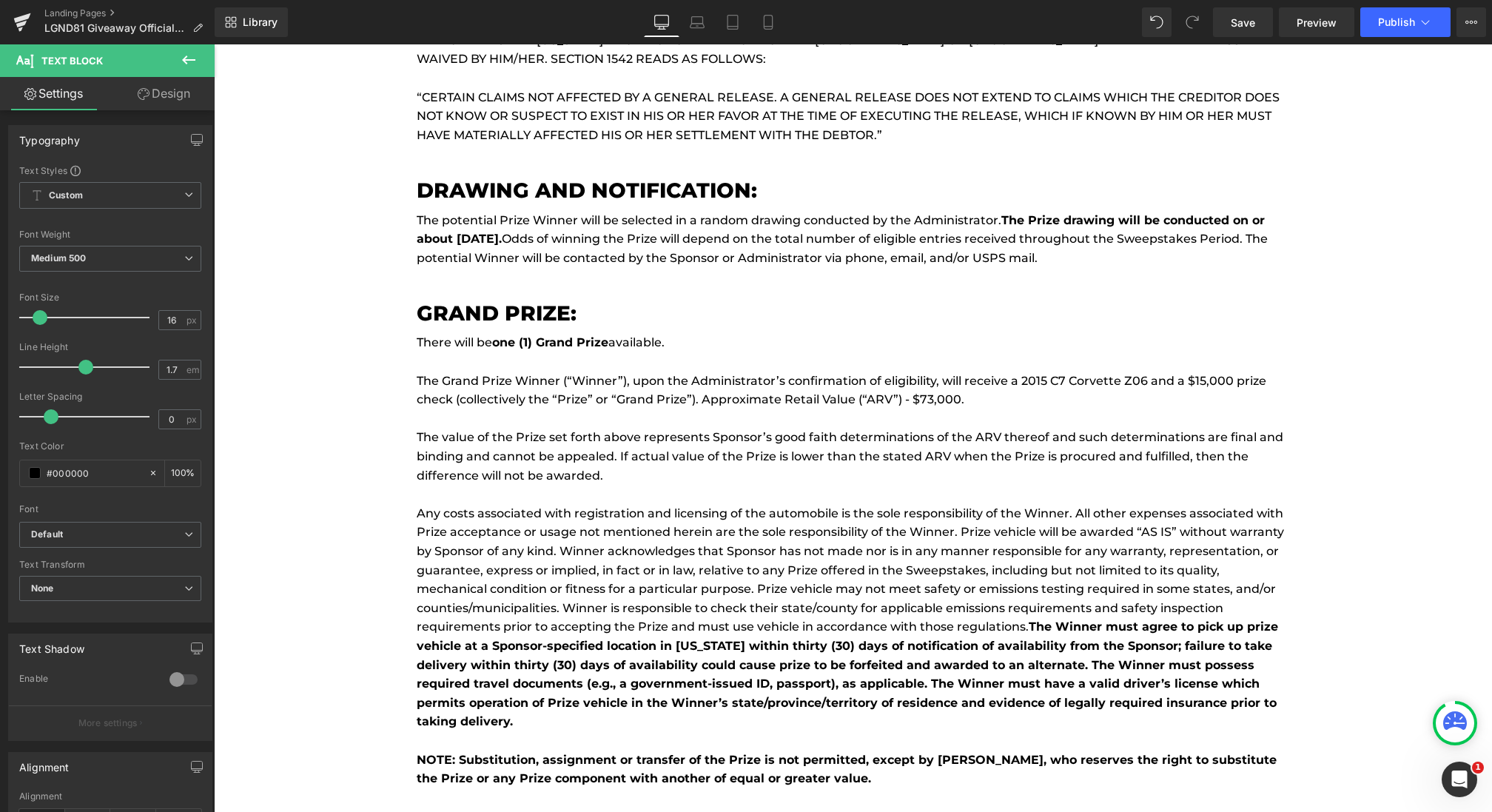
click at [517, 221] on strong "The Prize drawing will be conducted on or about [DATE]." at bounding box center [840, 229] width 848 height 33
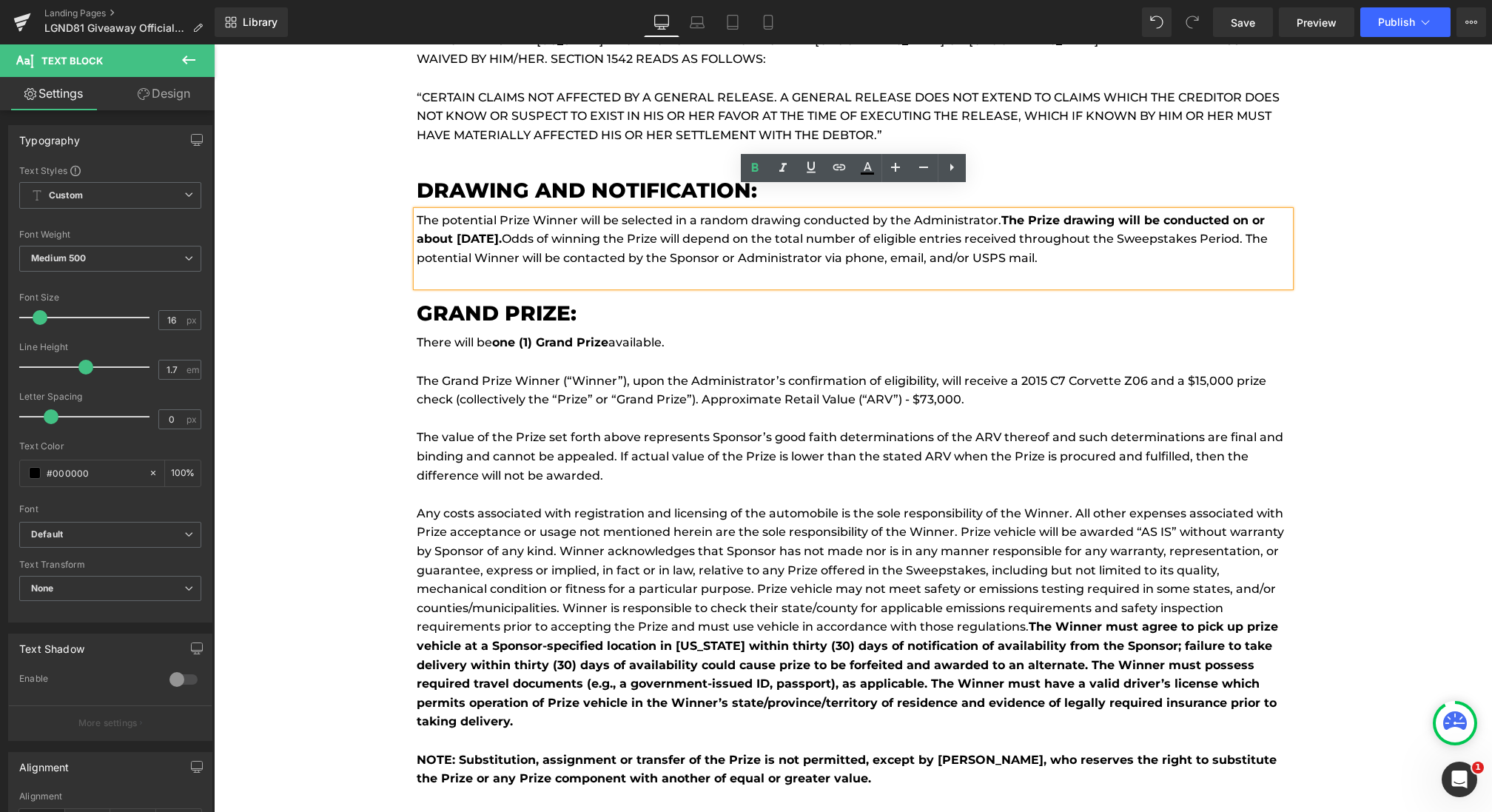
drag, startPoint x: 519, startPoint y: 214, endPoint x: 459, endPoint y: 215, distance: 60.0
click at [459, 215] on strong "The Prize drawing will be conducted on or about [DATE]." at bounding box center [840, 229] width 848 height 33
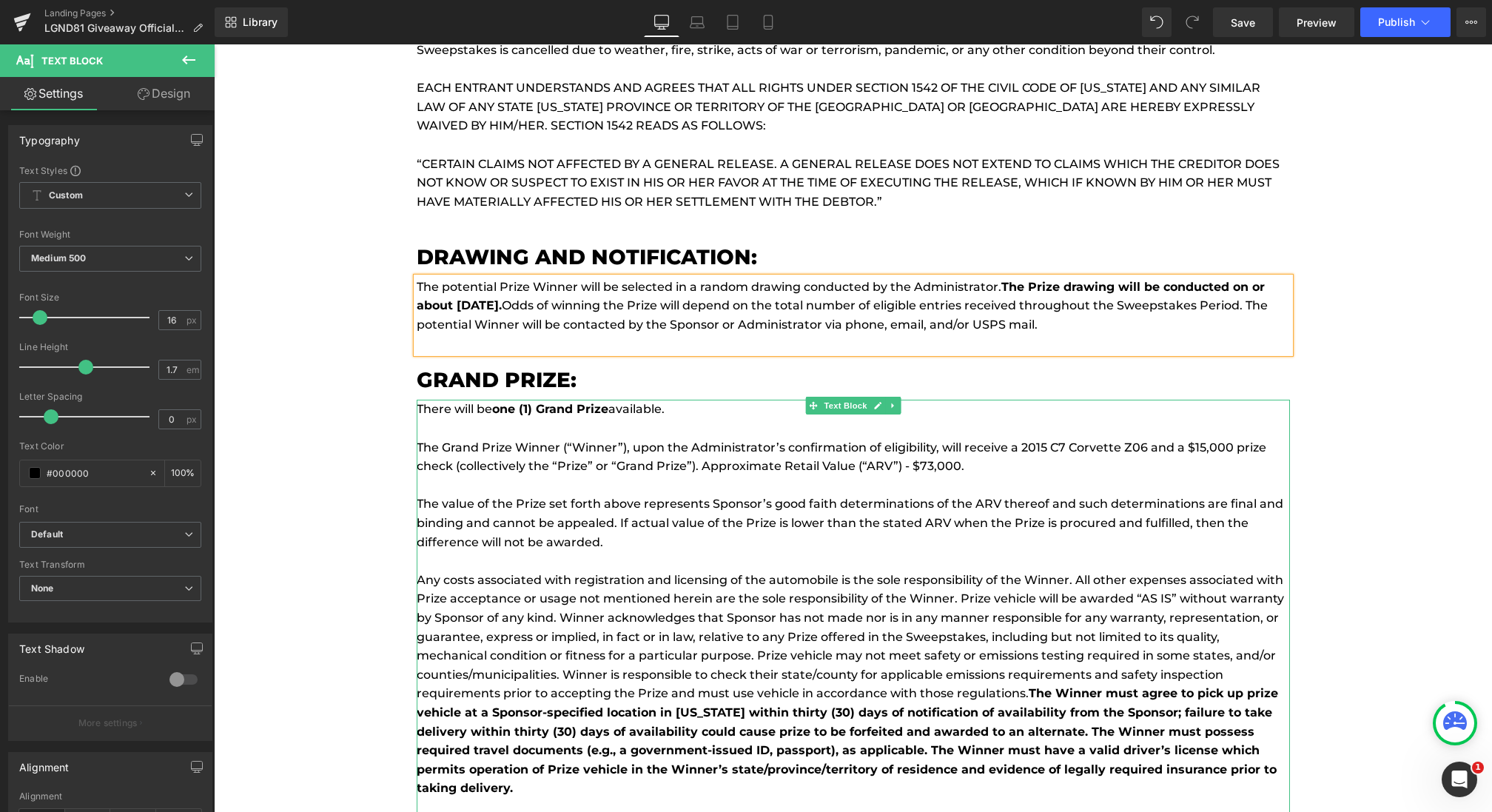
click at [596, 439] on p "The Grand Prize Winner (“Winner”), upon the Administrator’s confirmation of eli…" at bounding box center [853, 457] width 873 height 37
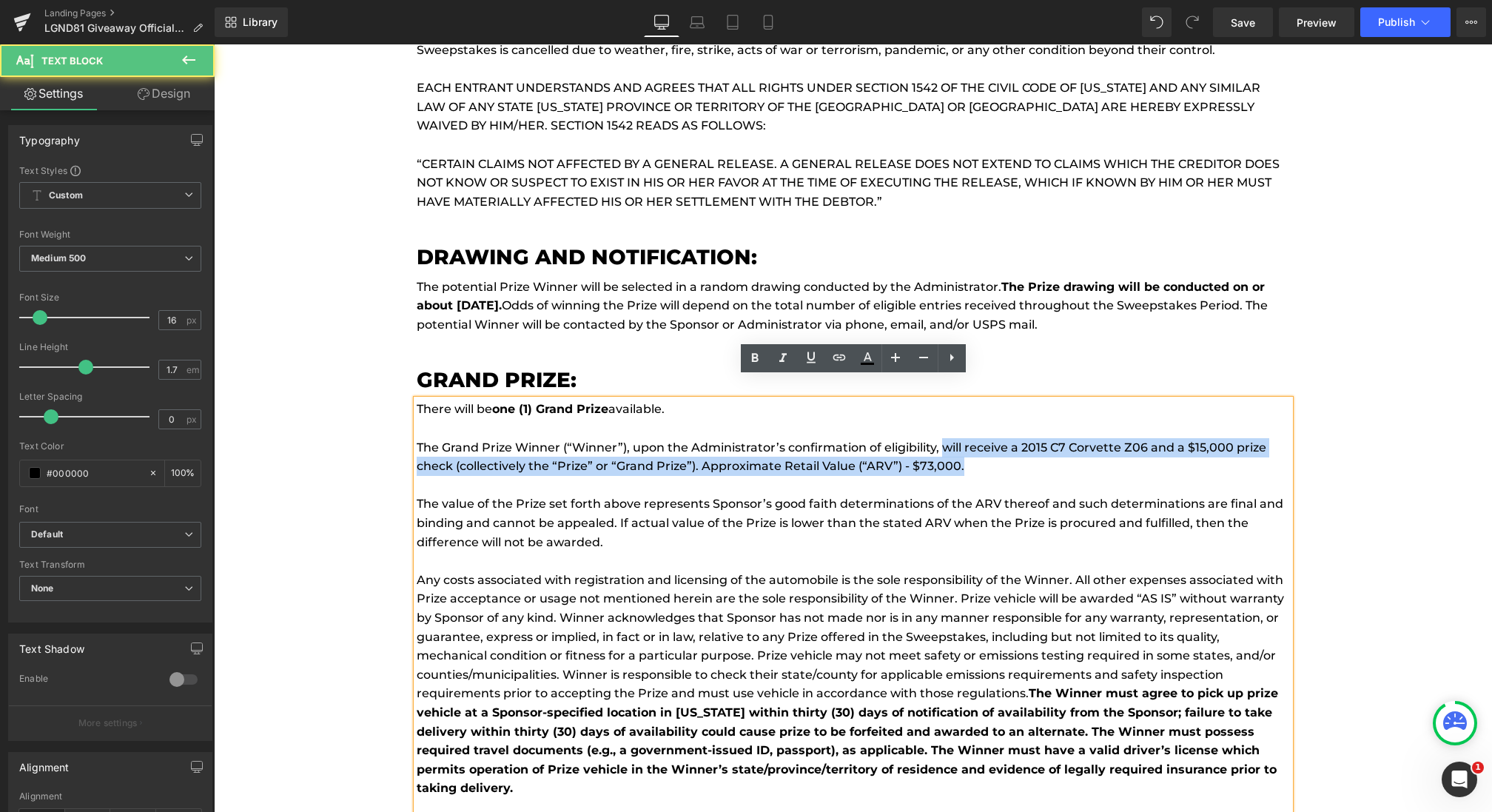
drag, startPoint x: 942, startPoint y: 427, endPoint x: 993, endPoint y: 441, distance: 52.9
click at [993, 441] on p "The Grand Prize Winner (“Winner”), upon the Administrator’s confirmation of eli…" at bounding box center [853, 457] width 873 height 37
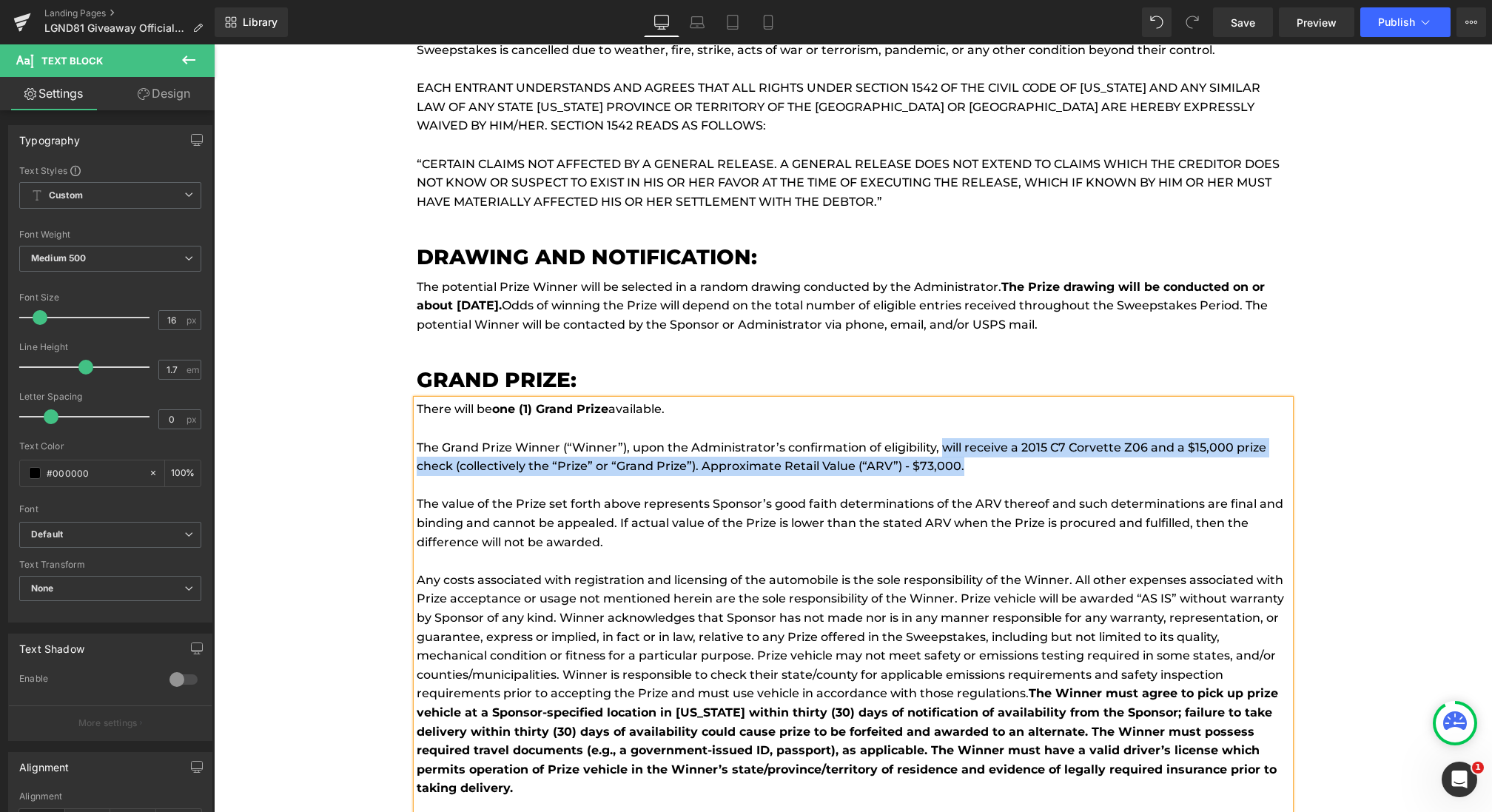
paste div
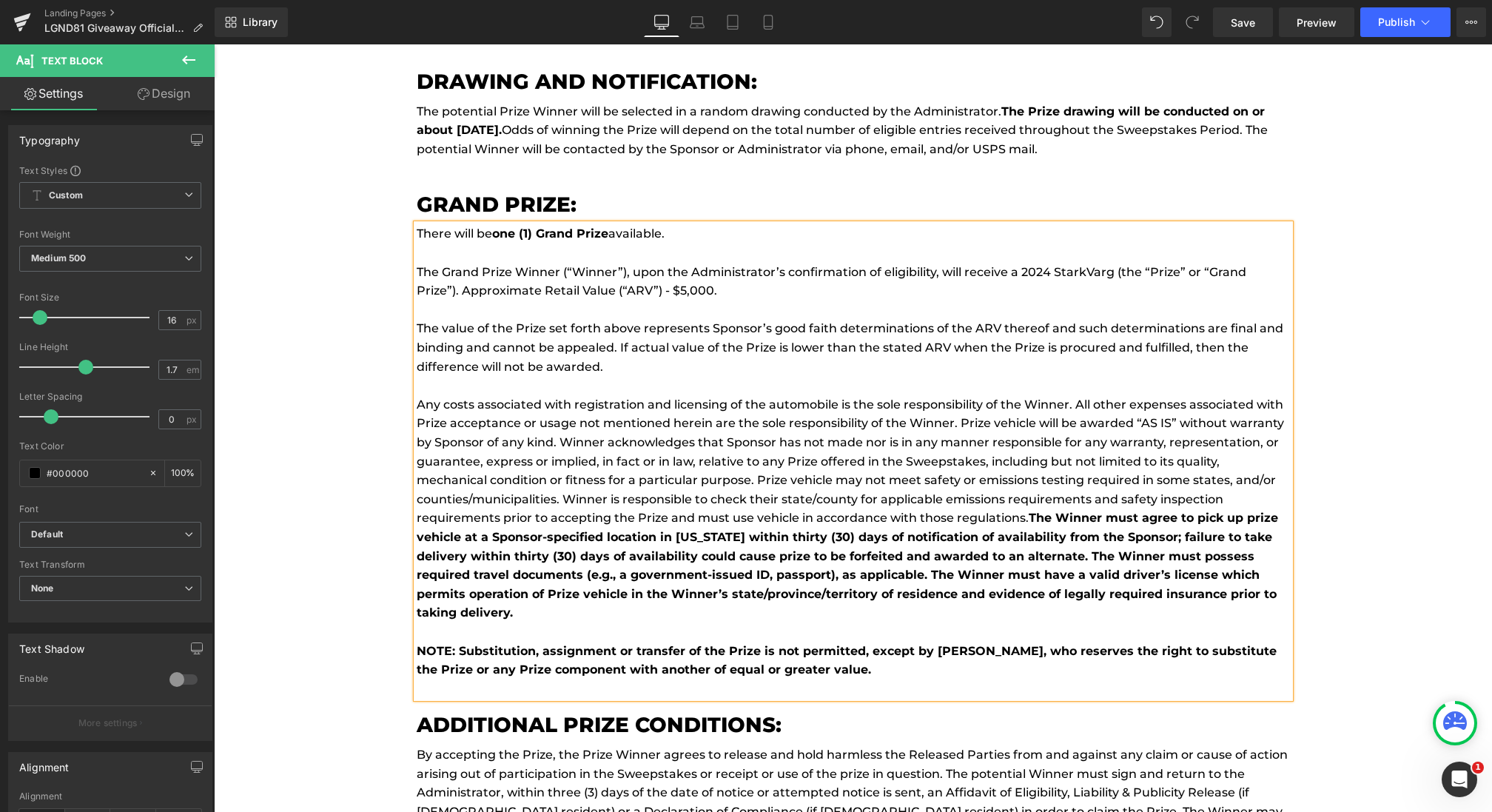
scroll to position [9491, 0]
drag, startPoint x: 1033, startPoint y: 496, endPoint x: 662, endPoint y: 592, distance: 383.2
click at [662, 592] on p "Any costs associated with registration and licensing of the automobile is the s…" at bounding box center [853, 508] width 873 height 227
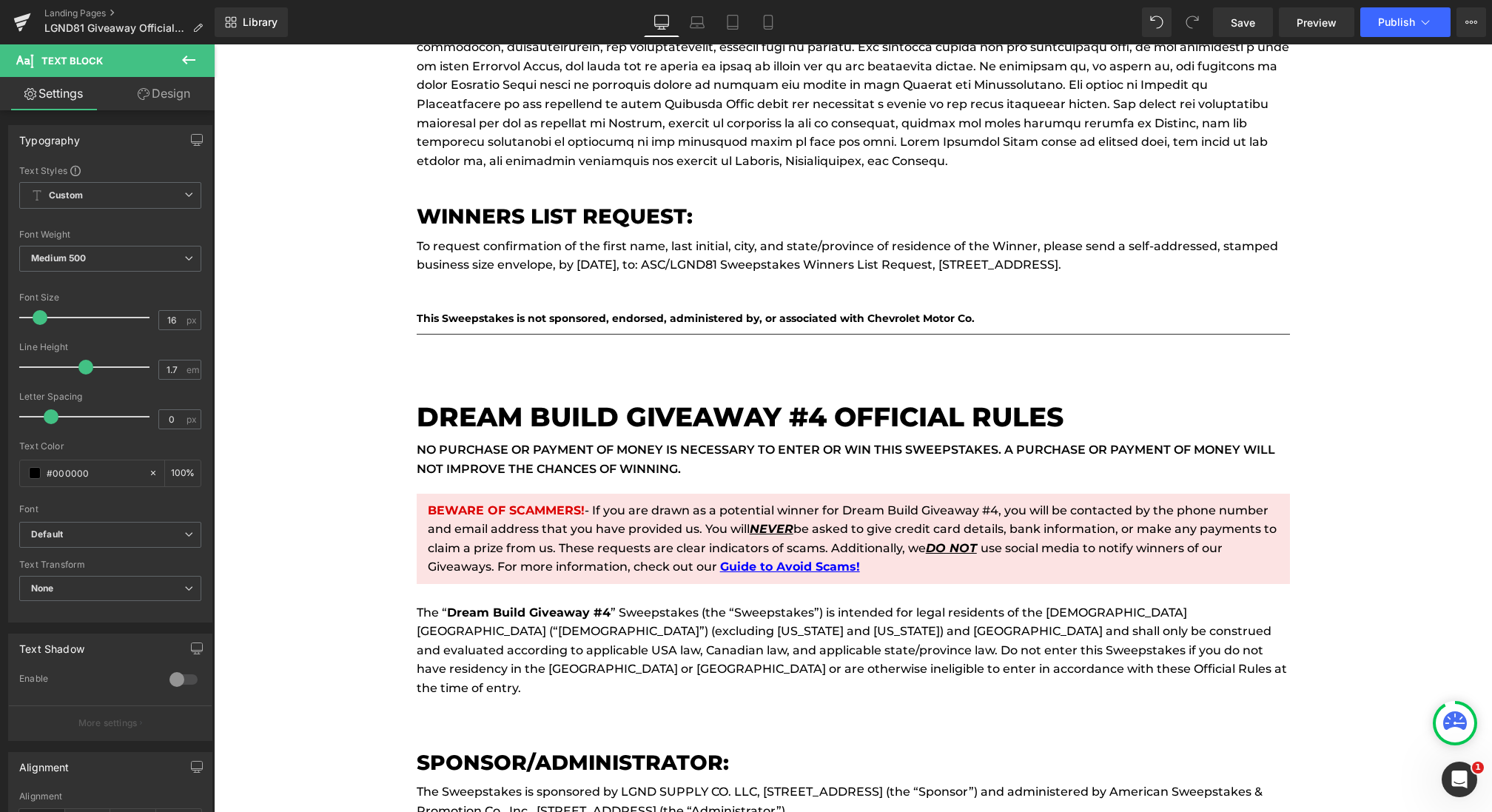
scroll to position [11178, 0]
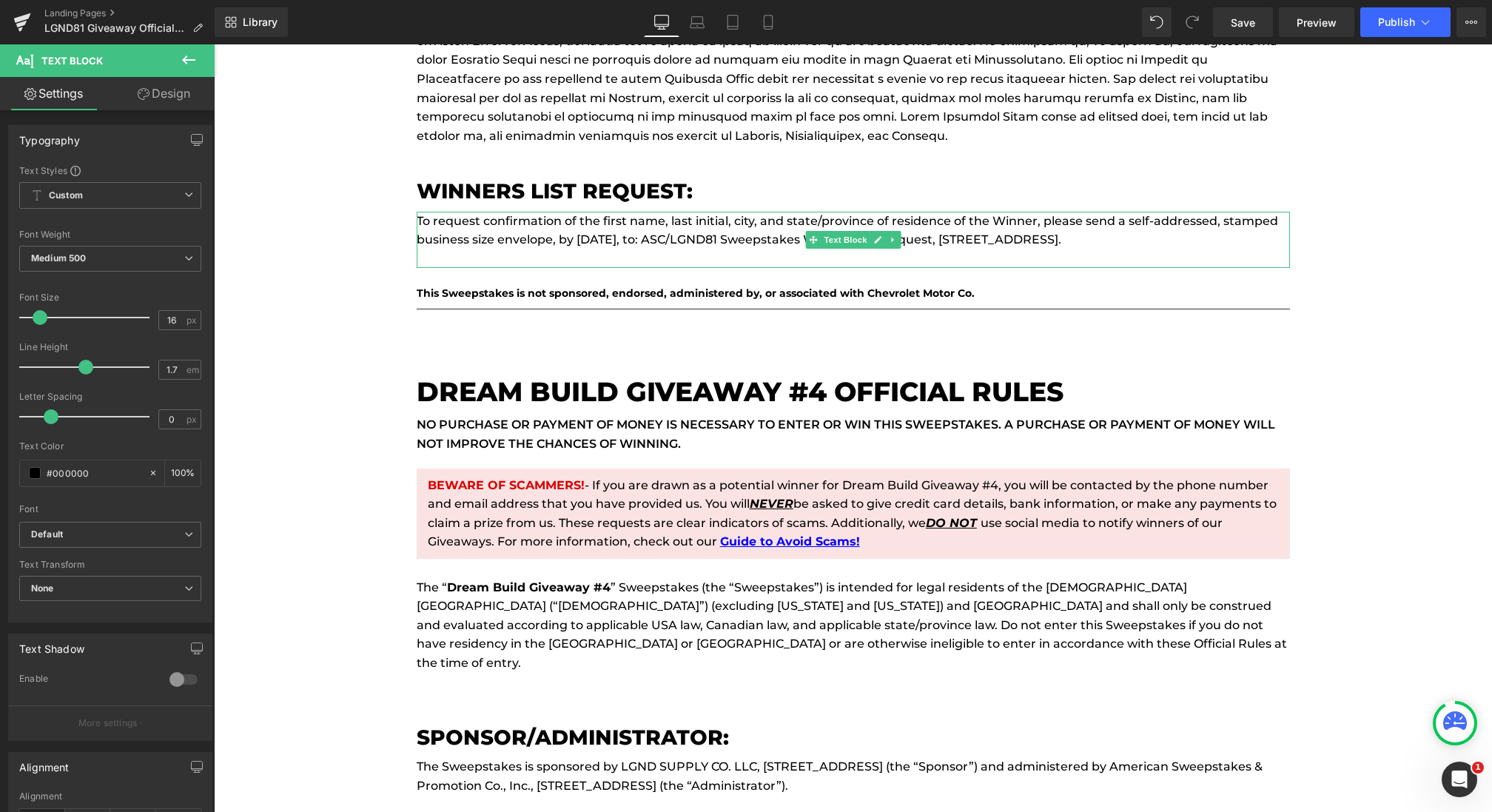
click at [712, 211] on p "To request confirmation of the first name, last initial, city, and state/provin…" at bounding box center [853, 230] width 873 height 37
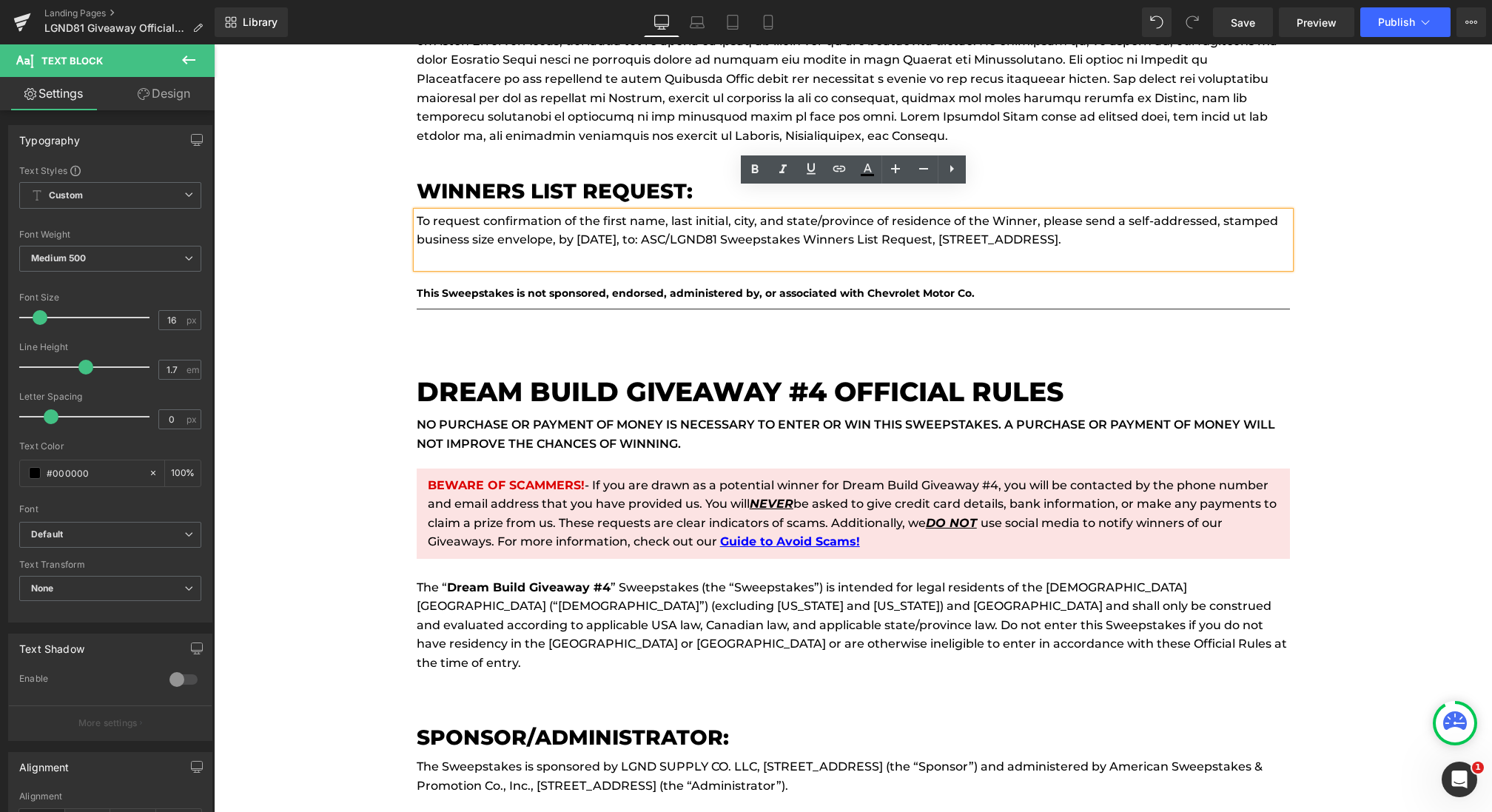
drag, startPoint x: 1271, startPoint y: 220, endPoint x: 232, endPoint y: 181, distance: 1039.7
paste div
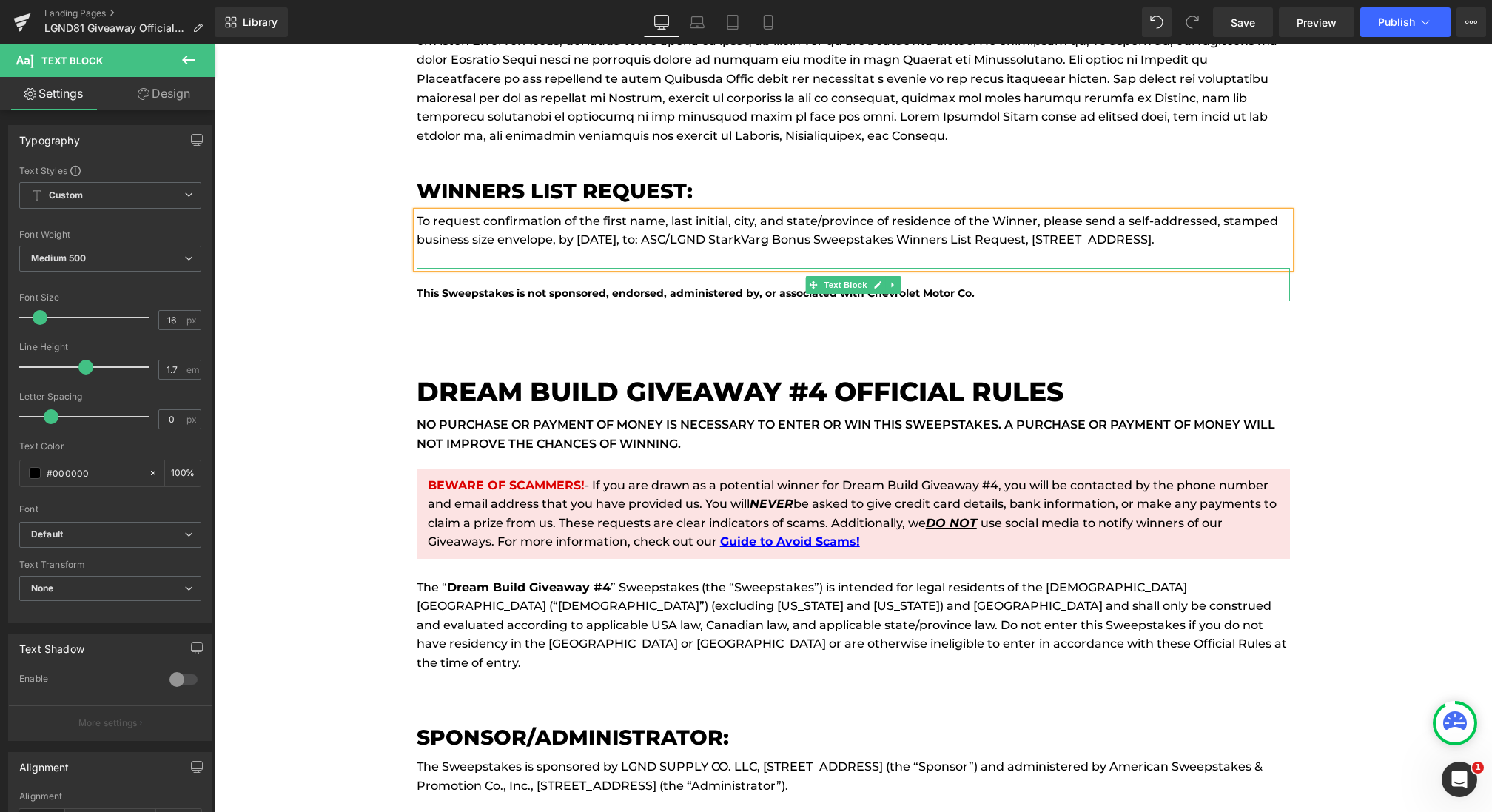
click at [954, 290] on b "This Sweepstakes is not sponsored, endorsed, administered by, or associated wit…" at bounding box center [696, 293] width 558 height 13
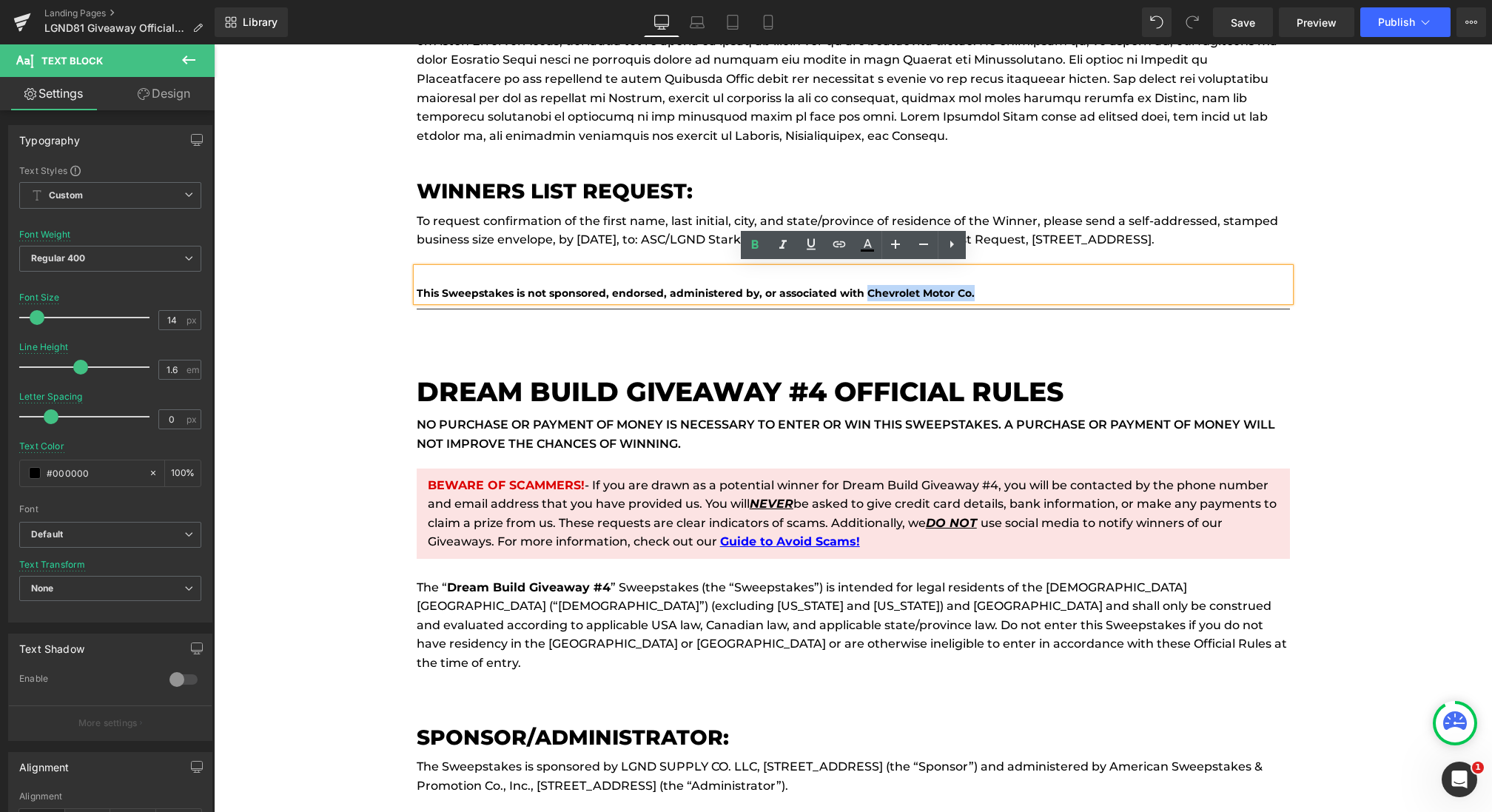
drag, startPoint x: 1022, startPoint y: 290, endPoint x: 865, endPoint y: 290, distance: 157.0
click at [865, 290] on p "This Sweepstakes is not sponsored, endorsed, administered by, or associated wit…" at bounding box center [853, 293] width 873 height 16
paste div
click at [1238, 17] on span "Save" at bounding box center [1242, 22] width 25 height 16
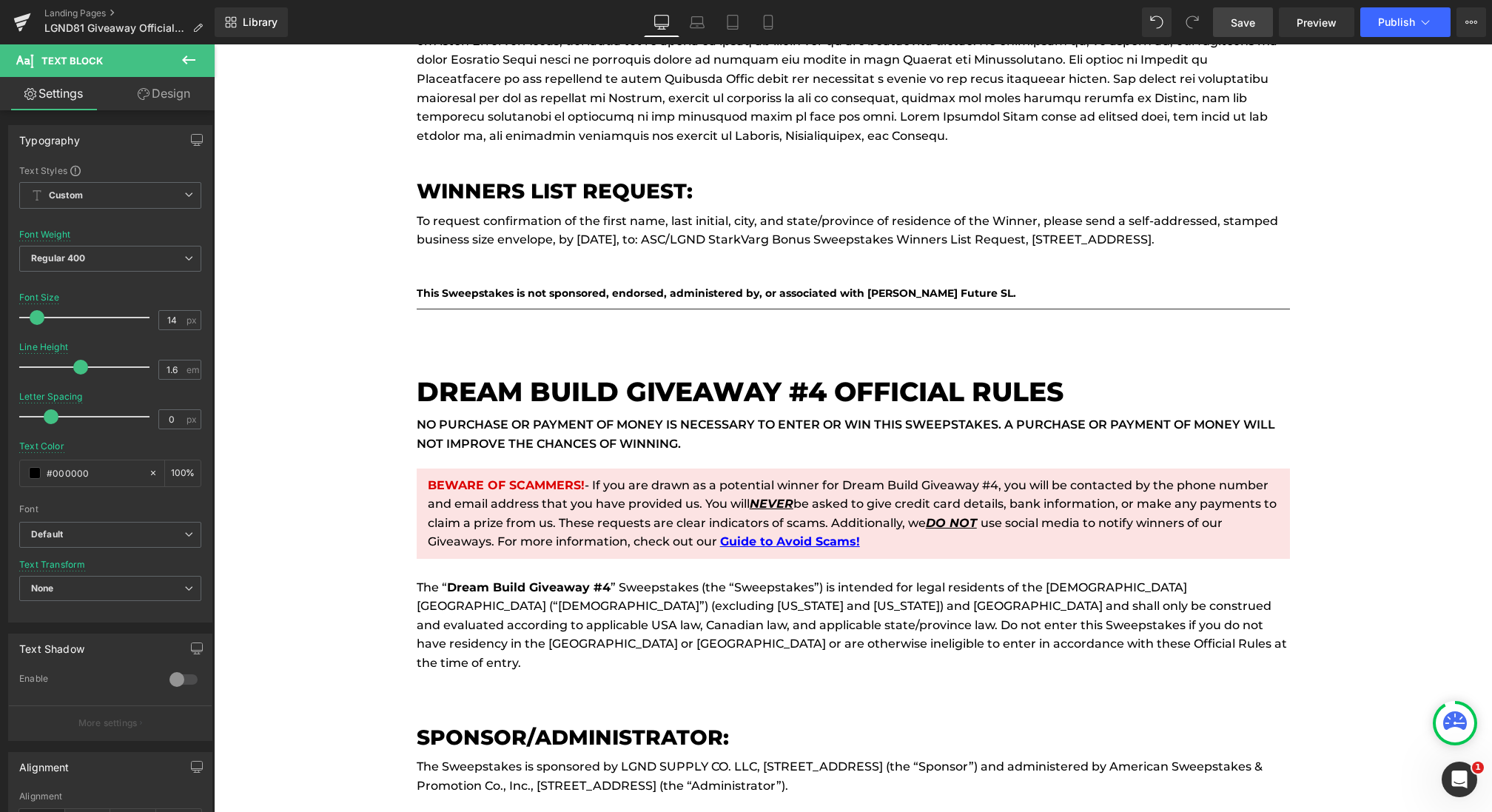
click at [1262, 30] on link "Save" at bounding box center [1243, 22] width 60 height 29
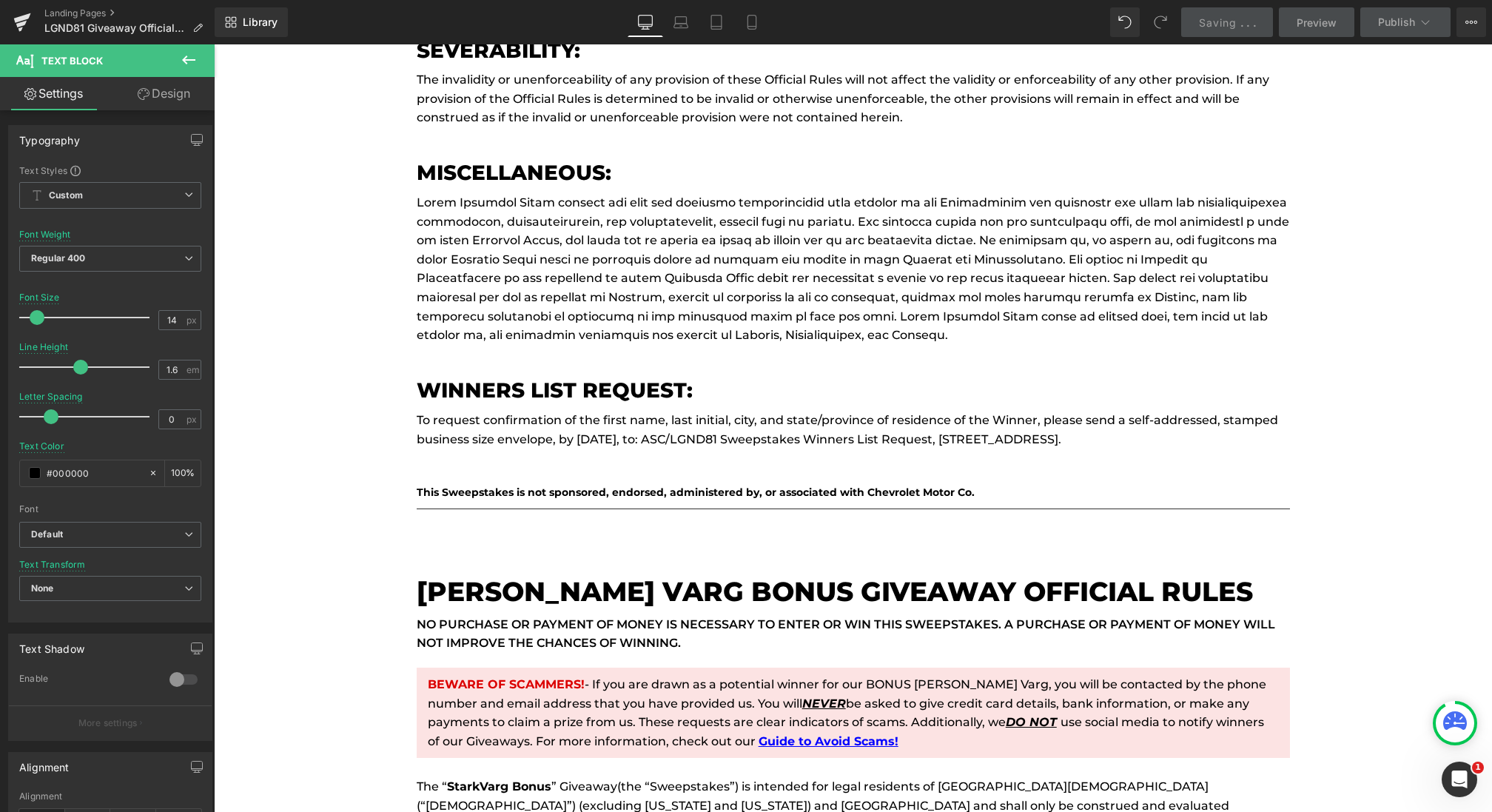
scroll to position [5728, 0]
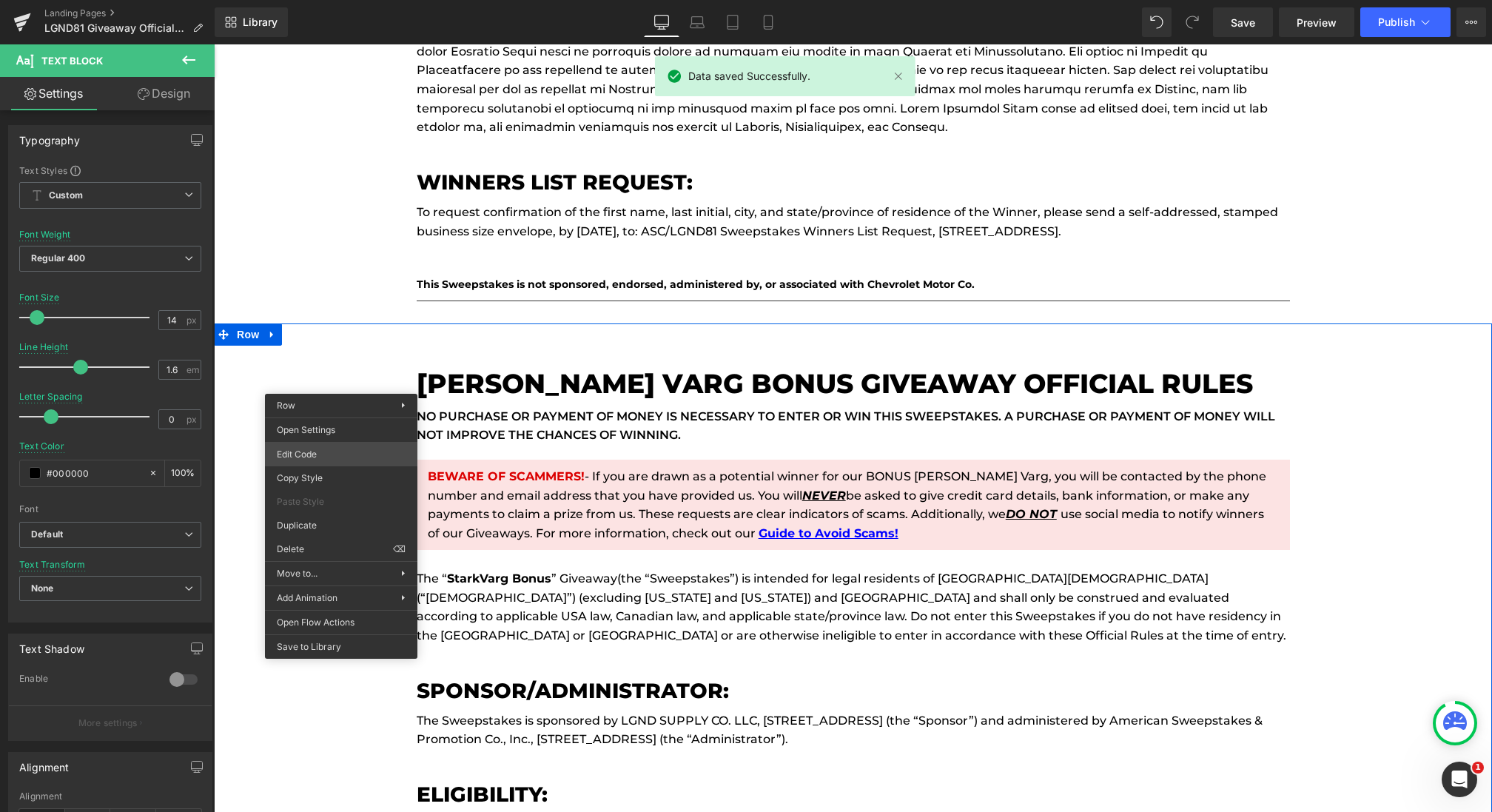
click at [325, 458] on body "You are previewing how the will restyle your page. You can not edit Elements in…" at bounding box center [746, 406] width 1492 height 812
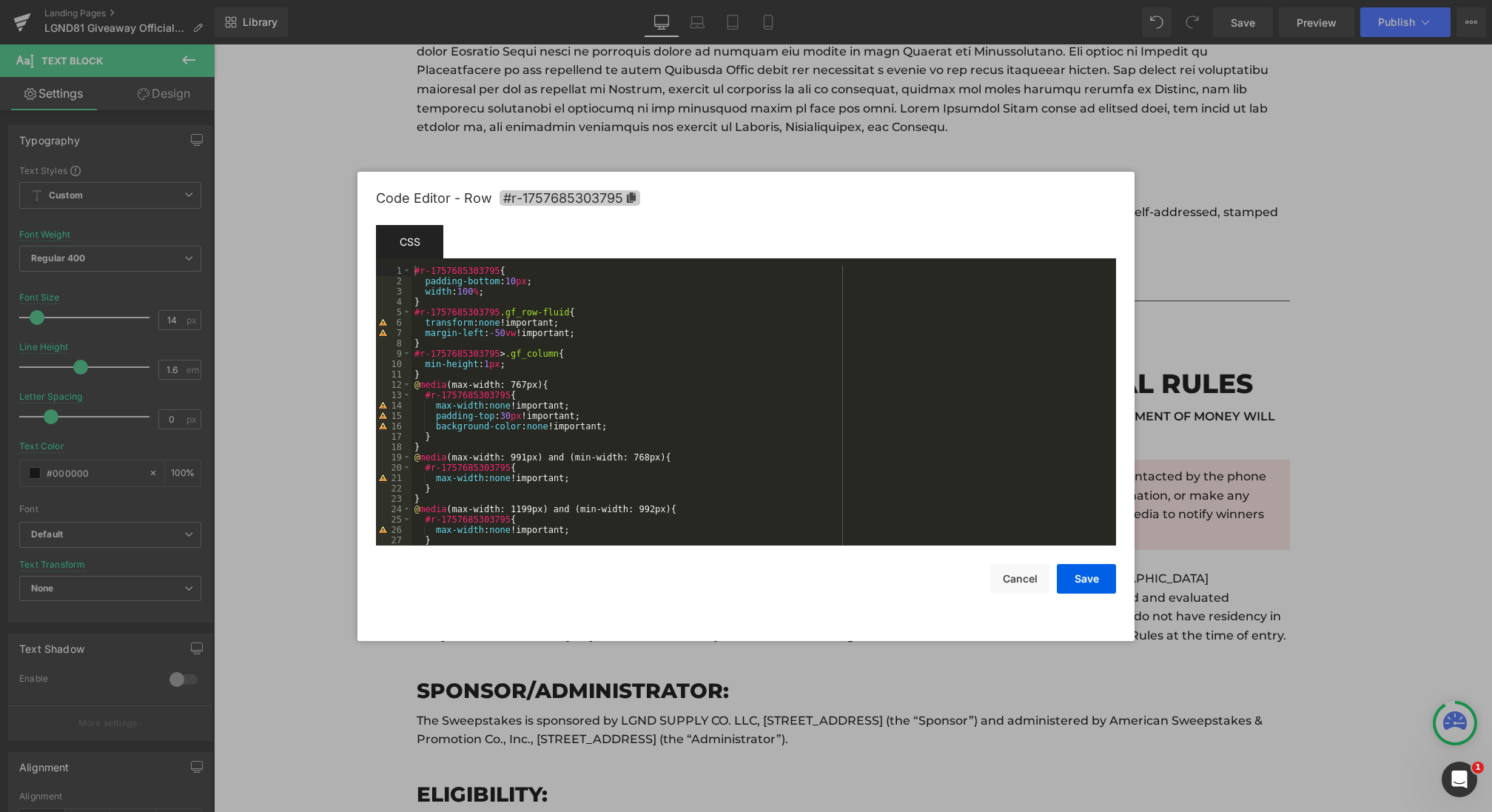
click at [613, 198] on span "#r-1757685303795" at bounding box center [570, 198] width 141 height 16
click at [321, 354] on div at bounding box center [746, 406] width 1492 height 812
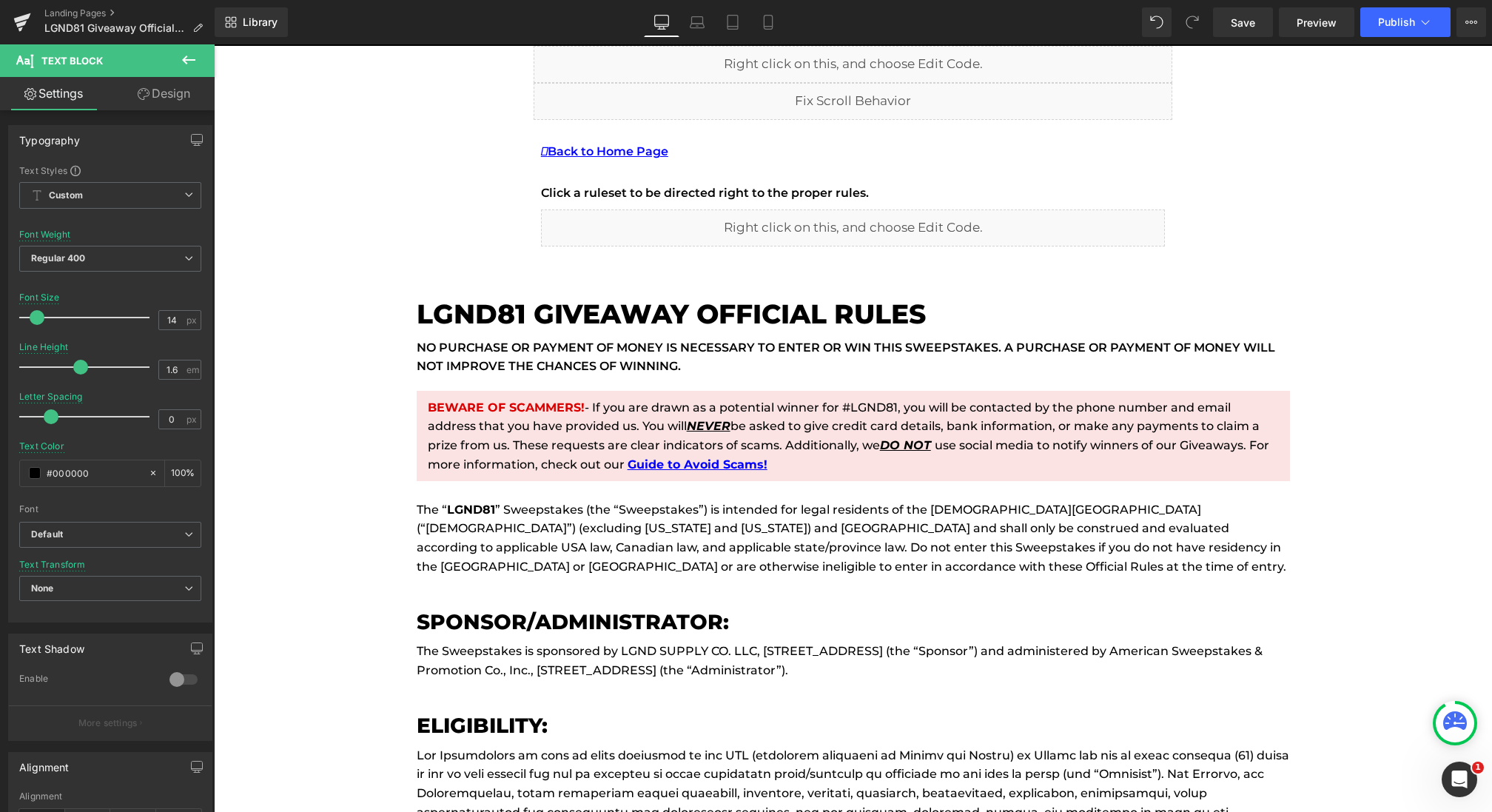
scroll to position [0, 0]
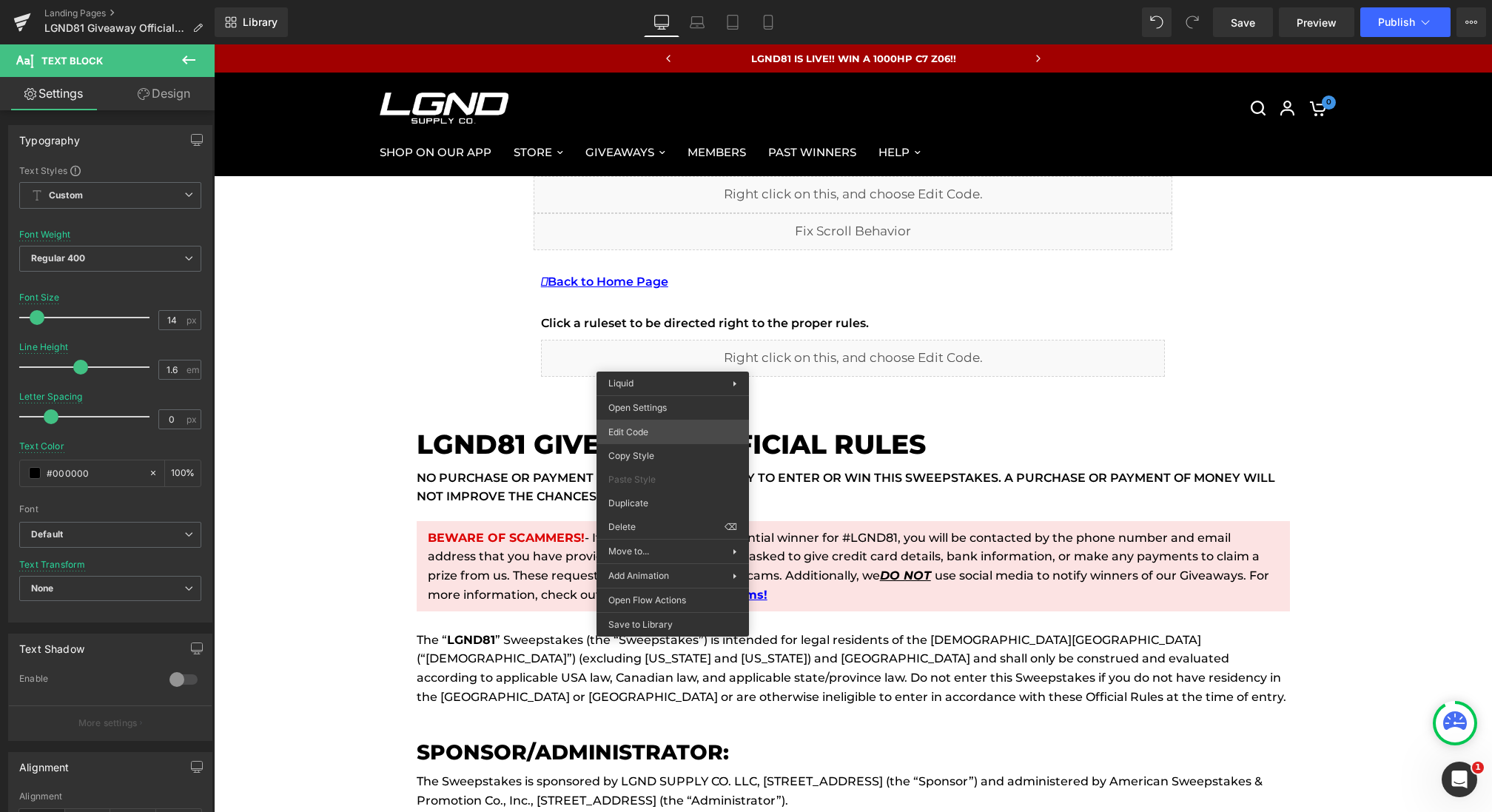
click at [644, 0] on div "You are previewing how the will restyle your page. You can not edit Elements in…" at bounding box center [746, 0] width 1492 height 0
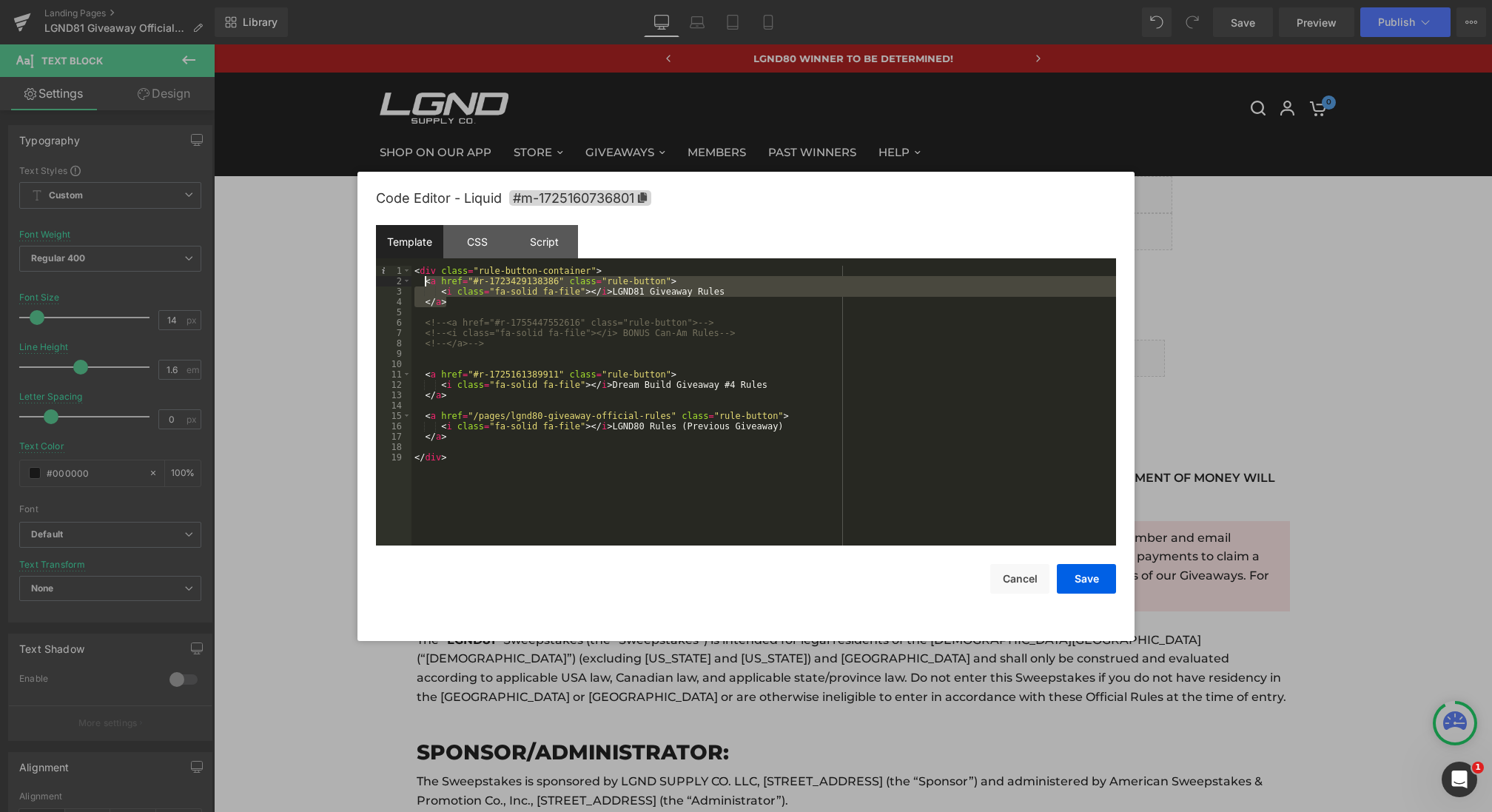
drag, startPoint x: 497, startPoint y: 307, endPoint x: 424, endPoint y: 277, distance: 78.9
click at [424, 277] on div "< div class = "rule-button-container" > < a href = "#r-1723429138386" class = "…" at bounding box center [764, 415] width 705 height 301
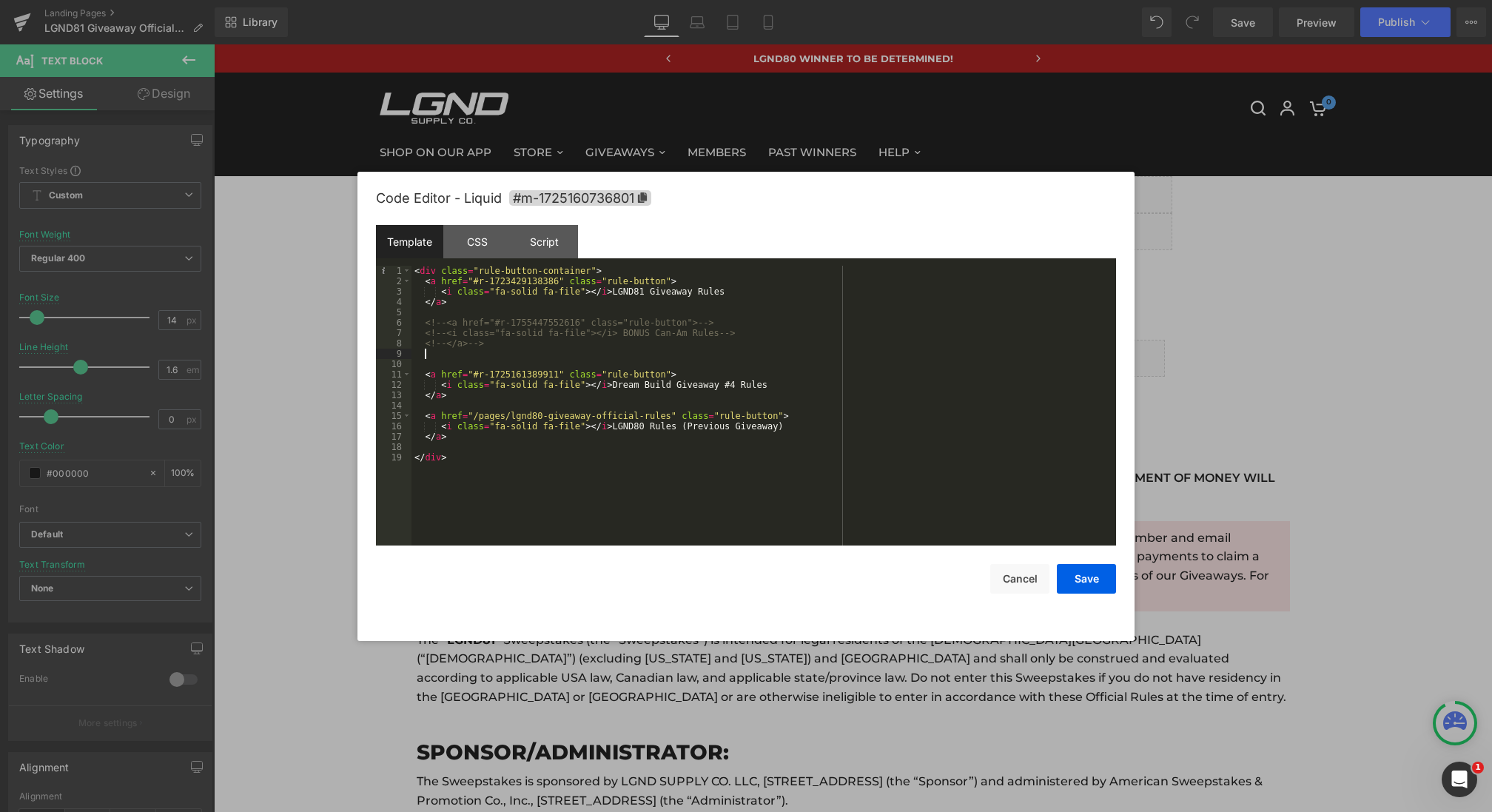
click at [488, 351] on div "< div class = "rule-button-container" > < a href = "#r-1723429138386" class = "…" at bounding box center [764, 415] width 705 height 301
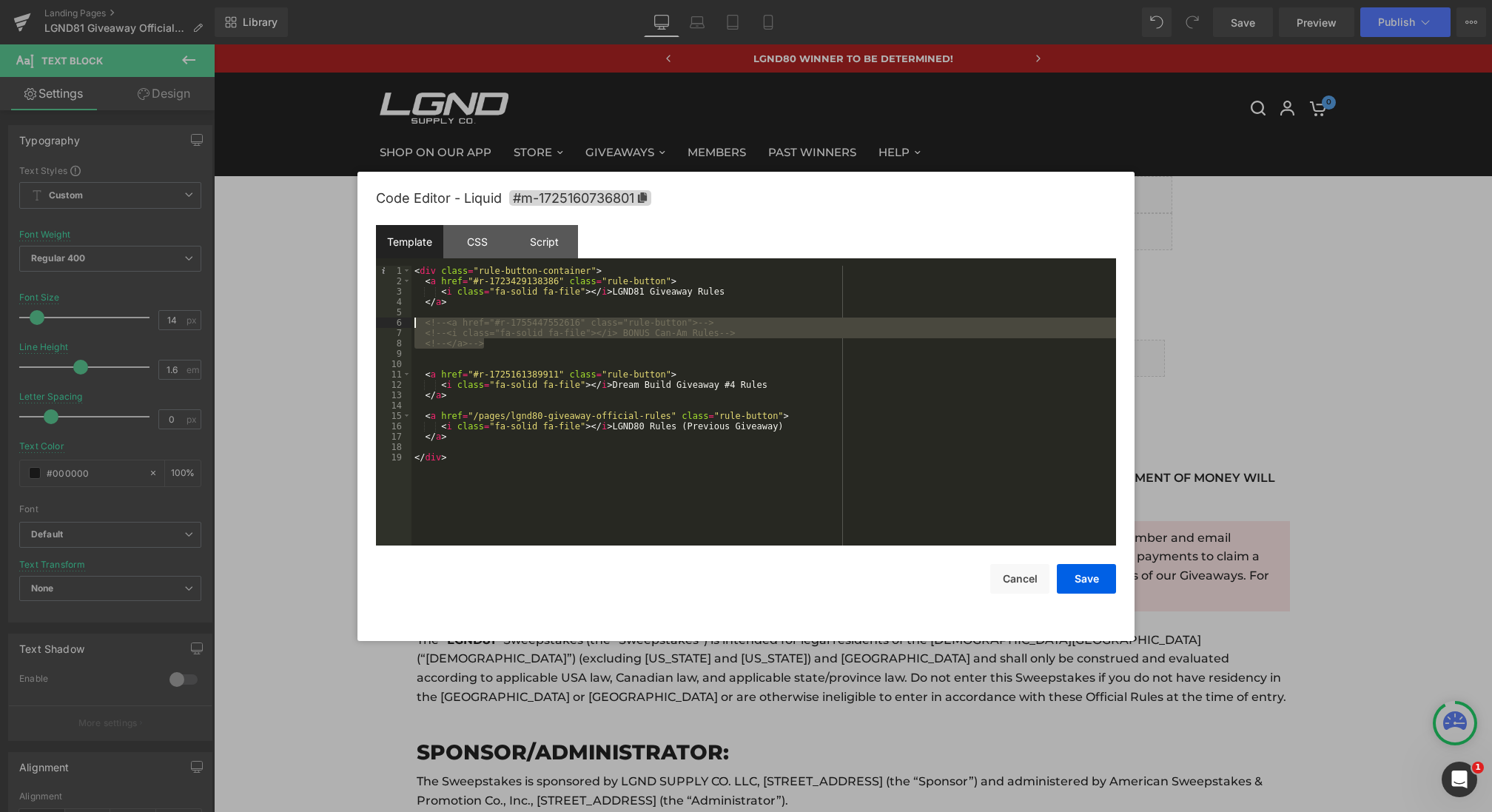
drag, startPoint x: 510, startPoint y: 346, endPoint x: 370, endPoint y: 319, distance: 142.6
click at [370, 319] on div "Code Editor - Liquid #m-1725160736801 Template CSS Script Data 1 2 3 4 5 6 7 8 …" at bounding box center [746, 406] width 777 height 469
click at [642, 325] on div "< div class = "rule-button-container" > < a href = "#r-1723429138386" class = "…" at bounding box center [764, 415] width 705 height 301
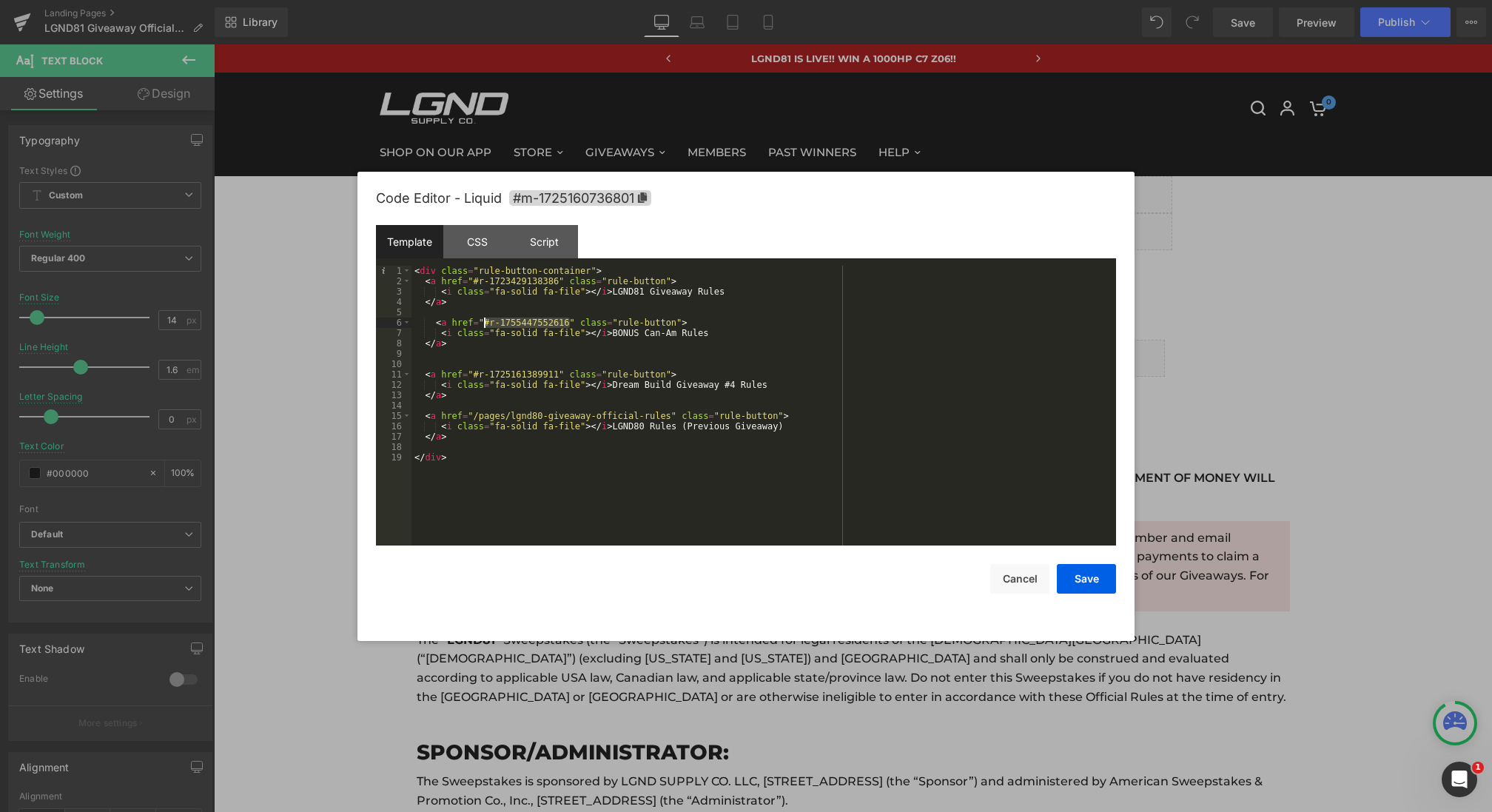
drag, startPoint x: 569, startPoint y: 325, endPoint x: 484, endPoint y: 327, distance: 85.0
click at [484, 327] on div "< div class = "rule-button-container" > < a href = "#r-1723429138386" class = "…" at bounding box center [764, 415] width 705 height 301
drag, startPoint x: 651, startPoint y: 332, endPoint x: 682, endPoint y: 331, distance: 31.0
click at [682, 331] on div "< div class = "rule-button-container" > < a href = "#r-1723429138386" class = "…" at bounding box center [764, 415] width 705 height 301
click at [1085, 584] on button "Save" at bounding box center [1086, 578] width 59 height 29
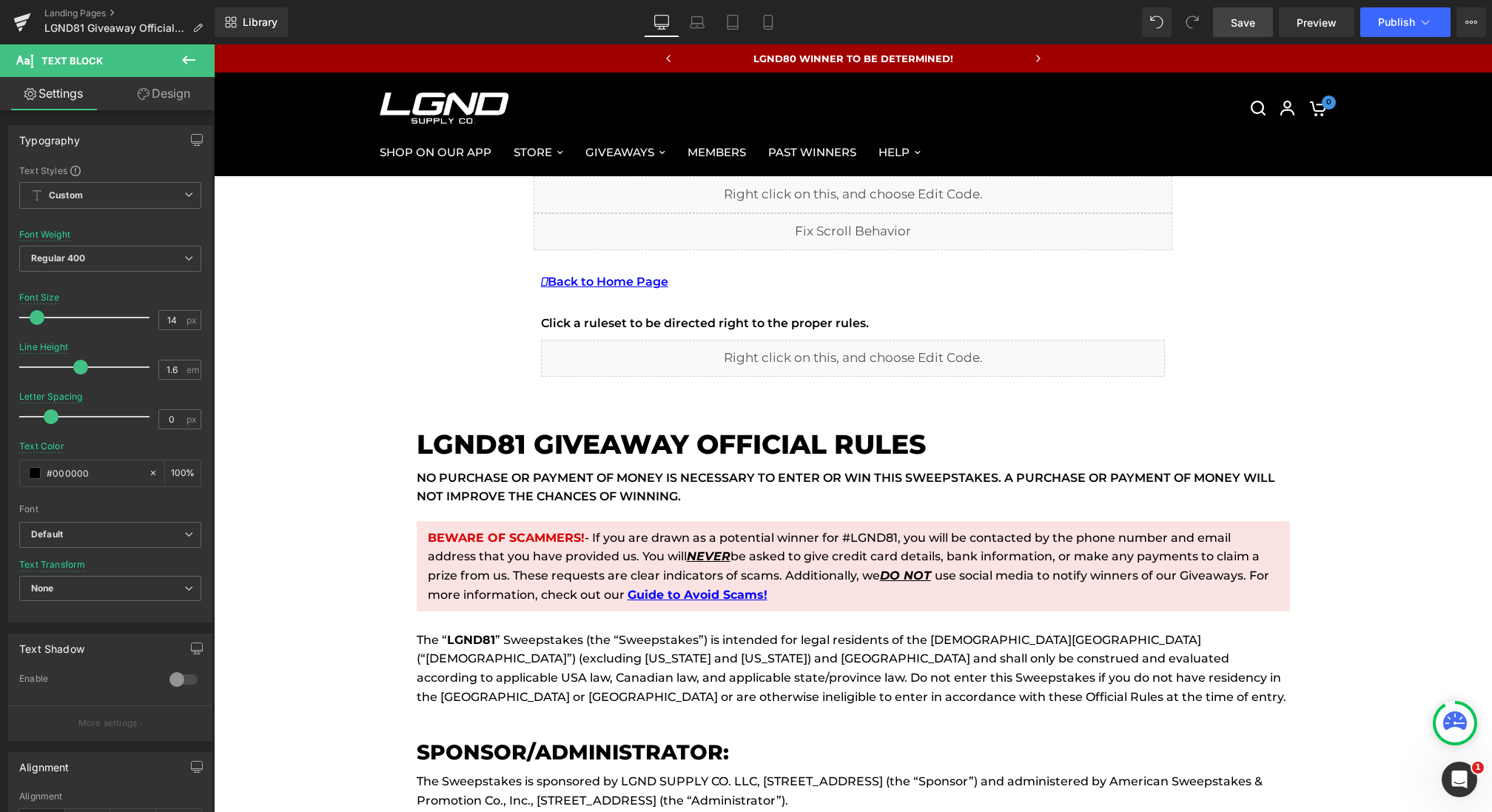
click at [1236, 25] on span "Save" at bounding box center [1242, 22] width 25 height 16
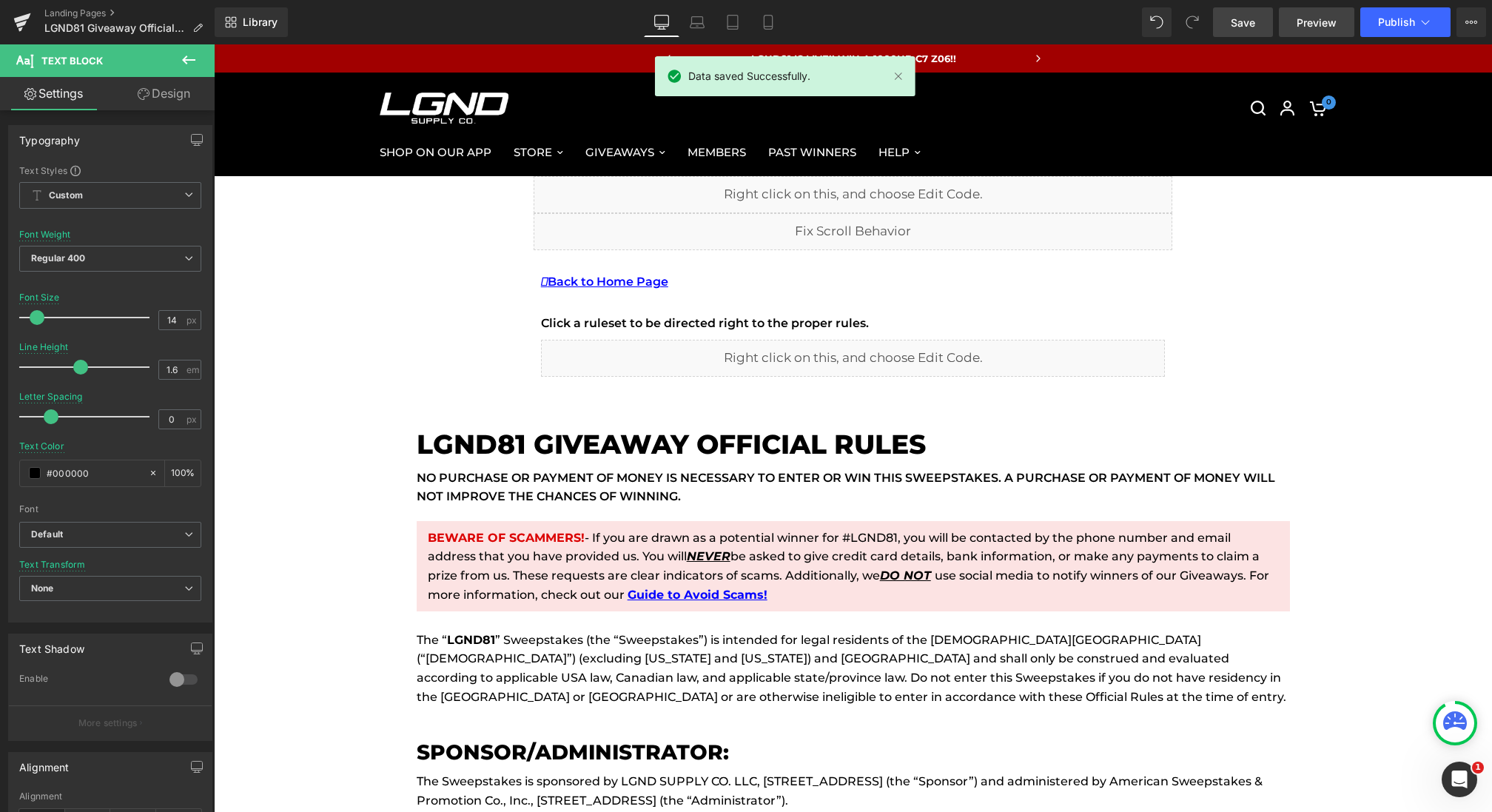
click at [1304, 22] on span "Preview" at bounding box center [1316, 22] width 40 height 16
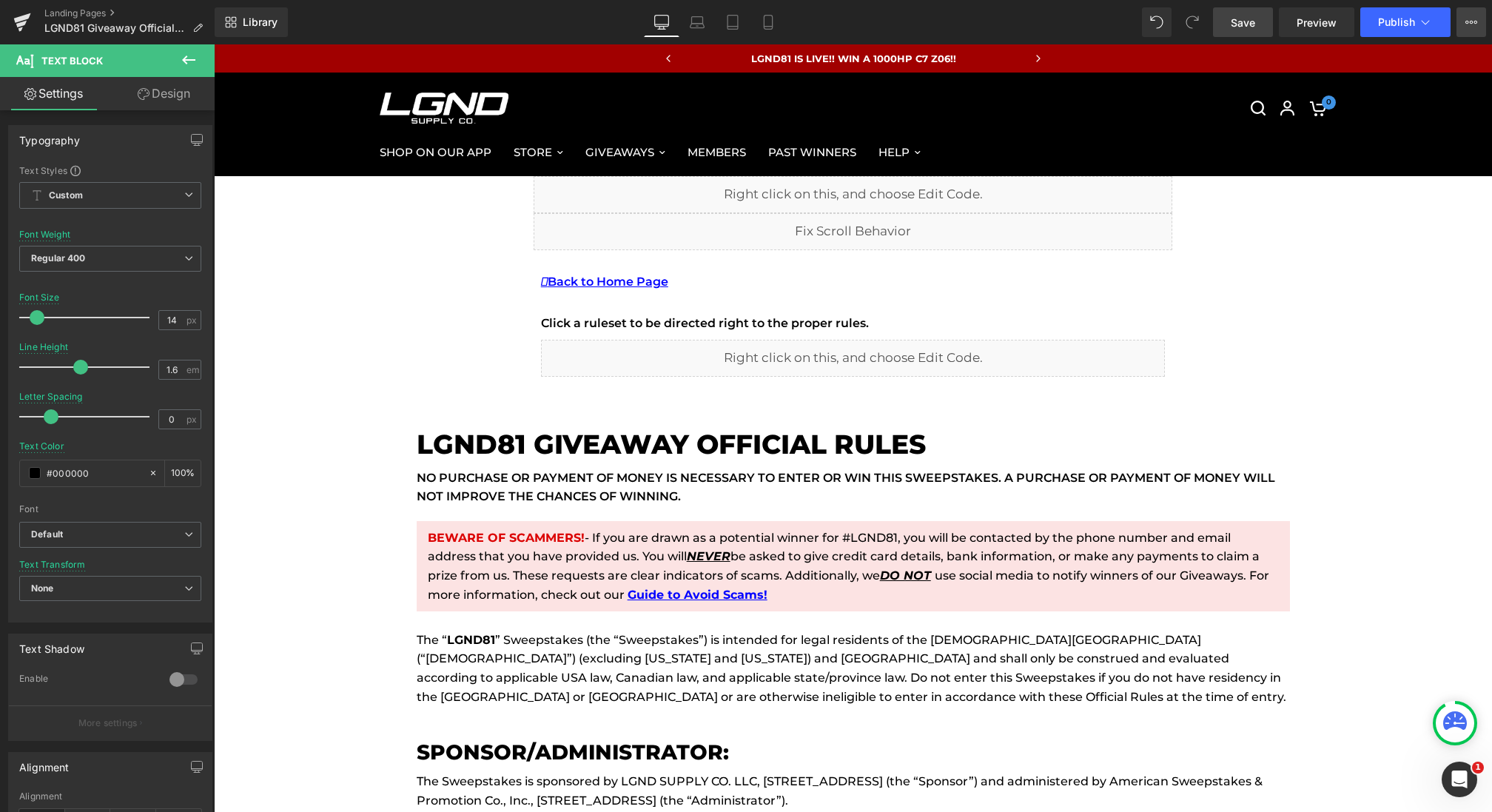
click at [1464, 28] on button "View Live Page View with current Template Save Template to Library Schedule Pub…" at bounding box center [1470, 22] width 29 height 29
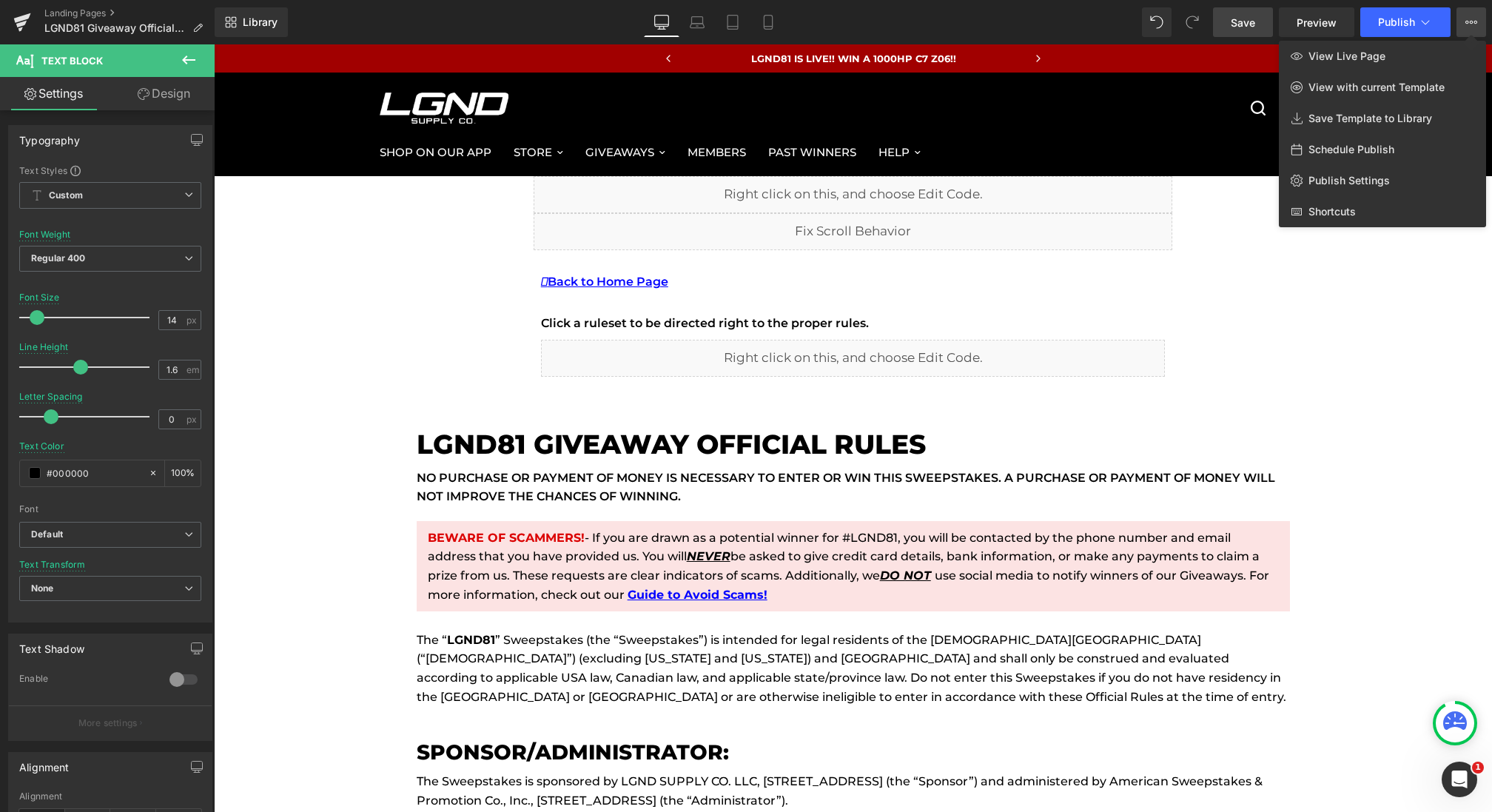
click at [1352, 152] on span "Schedule Publish" at bounding box center [1351, 149] width 85 height 13
select select
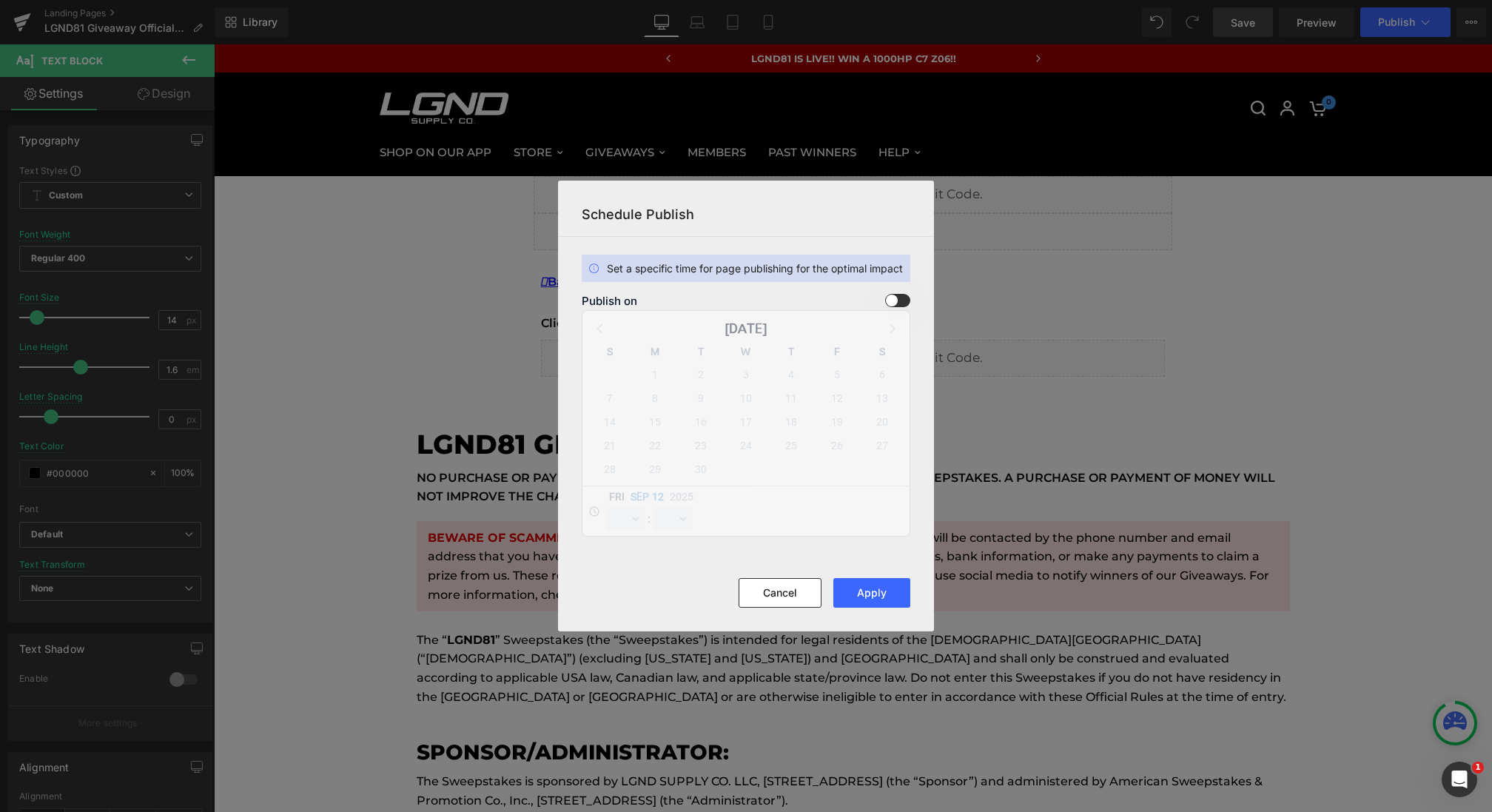
click at [892, 300] on span at bounding box center [897, 301] width 25 height 13
click at [0, 0] on input "checkbox" at bounding box center [0, 0] width 0 height 0
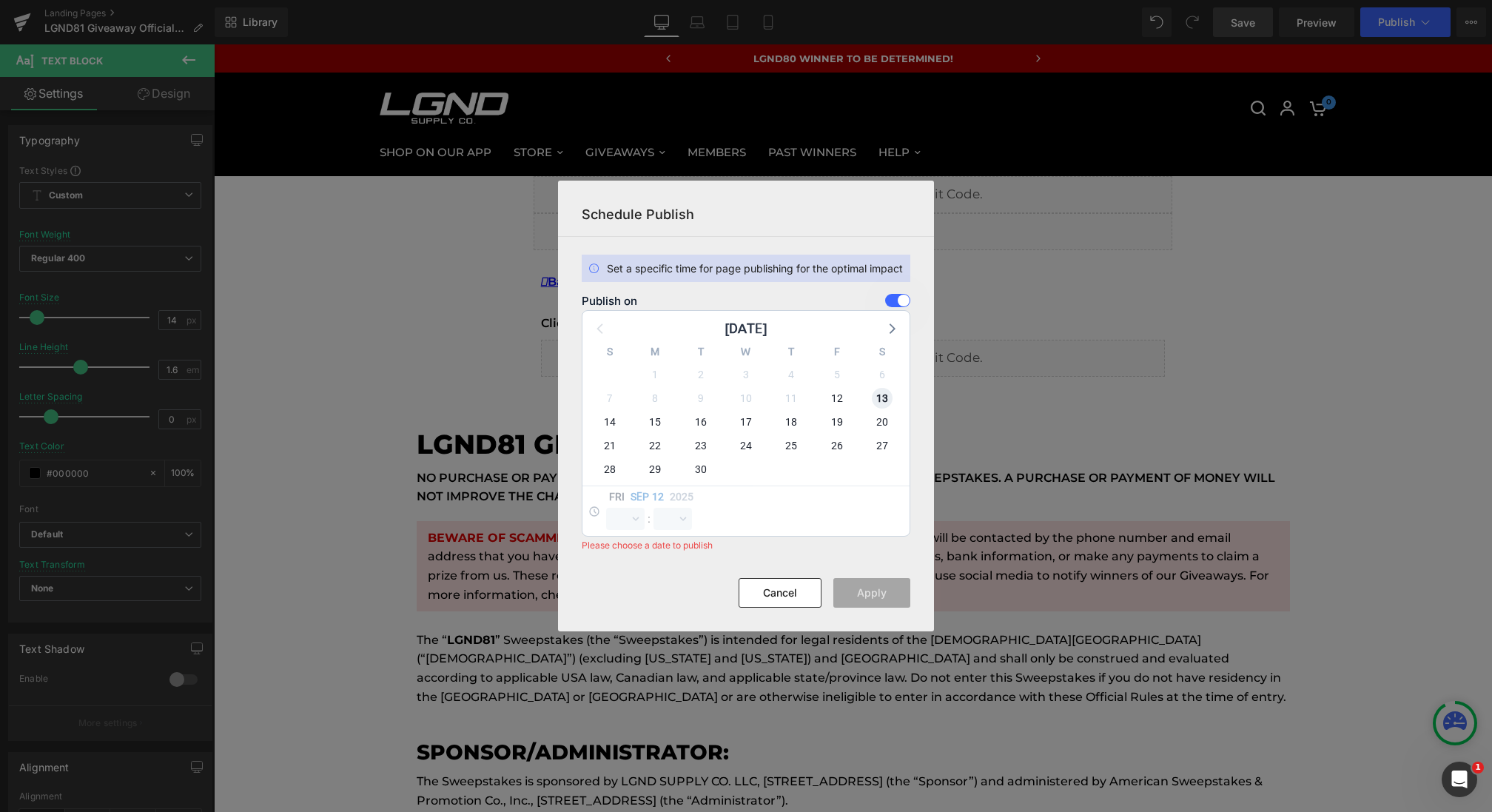
click at [881, 400] on span "13" at bounding box center [882, 398] width 21 height 21
select select "10"
select select "2"
click at [619, 522] on select "00 01 02 03 04 05 06 07 08 09 10 11 12 13 14 15 16 17 18 19 20 21 22 23" at bounding box center [625, 519] width 38 height 22
click at [606, 508] on select "00 01 02 03 04 05 06 07 08 09 10 11 12 13 14 15 16 17 18 19 20 21 22 23" at bounding box center [625, 519] width 38 height 22
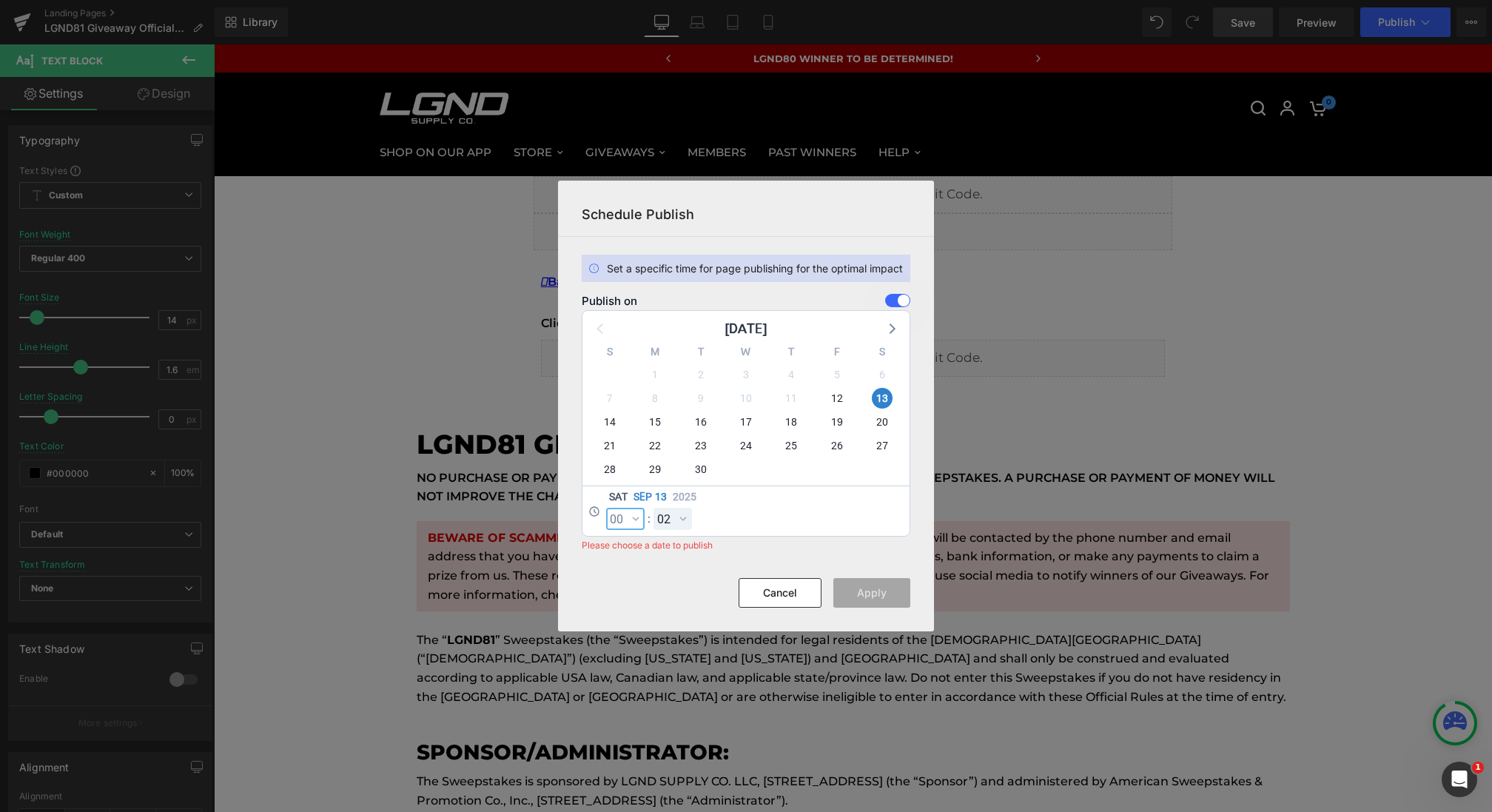
select select "0"
click at [676, 519] on select "00 01 02 03 04 05 06 07 08 09 10 11 12 13 14 15 16 17 18 19 20 21 22 23 24 25 2…" at bounding box center [673, 519] width 38 height 22
click at [654, 508] on select "00 01 02 03 04 05 06 07 08 09 10 11 12 13 14 15 16 17 18 19 20 21 22 23 24 25 2…" at bounding box center [673, 519] width 38 height 22
select select "0"
click at [884, 586] on button "Apply" at bounding box center [871, 592] width 77 height 29
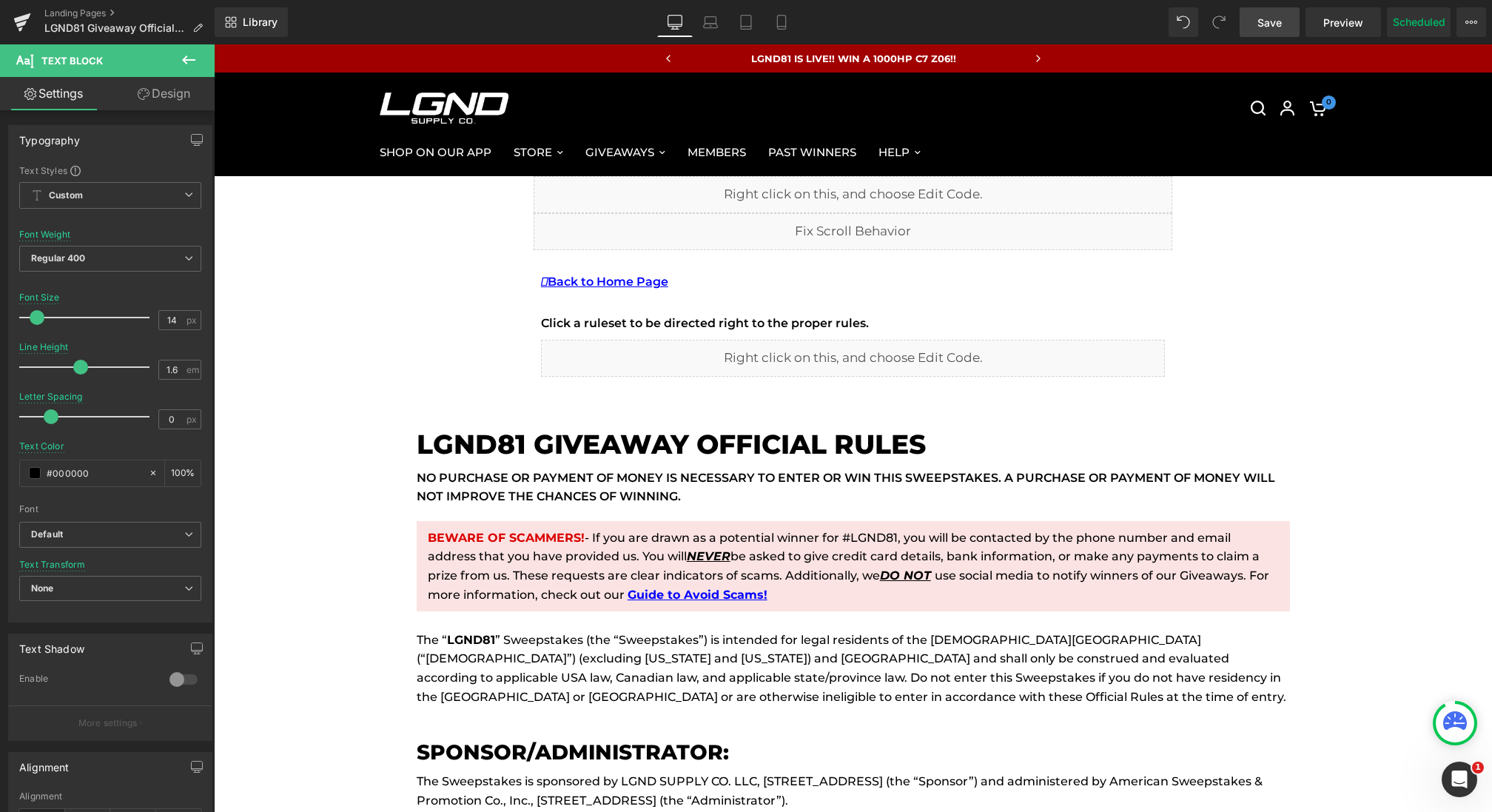
click at [1280, 28] on span "Save" at bounding box center [1269, 22] width 25 height 16
